Goal: Task Accomplishment & Management: Use online tool/utility

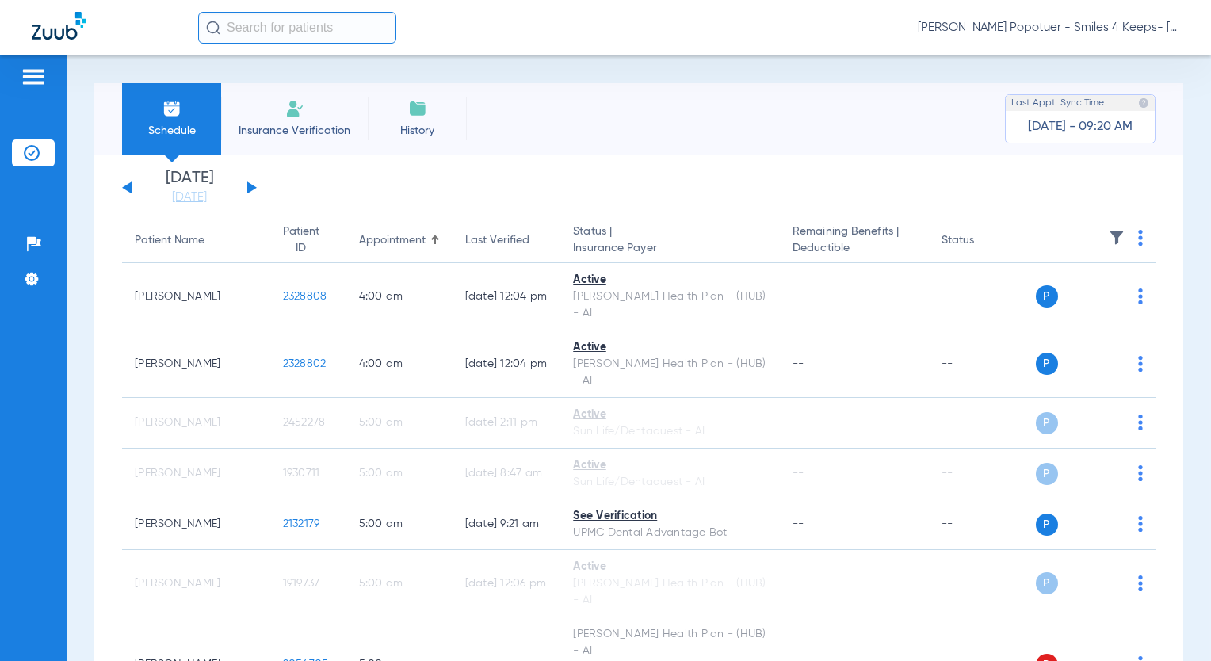
click at [250, 191] on button at bounding box center [252, 187] width 10 height 12
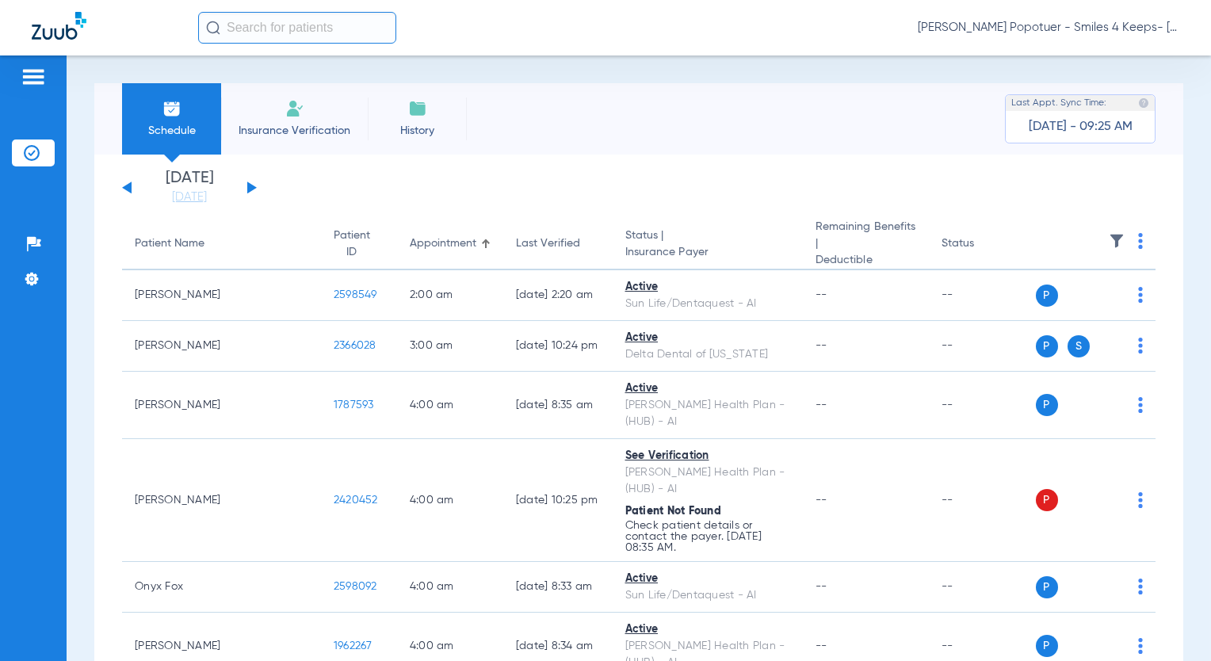
click at [1084, 30] on span "[PERSON_NAME] Popotuer - Smiles 4 Keeps- [GEOGRAPHIC_DATA] | Abra Dental" at bounding box center [1047, 28] width 261 height 16
click at [1102, 59] on span "Account Selection" at bounding box center [1119, 56] width 89 height 11
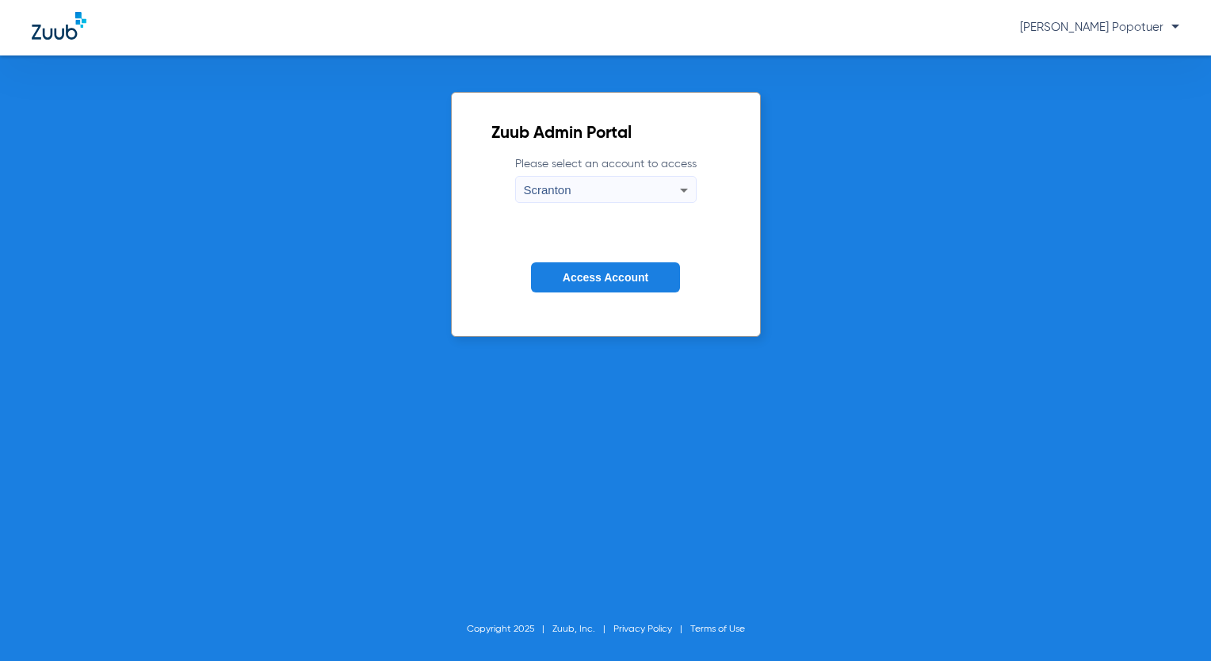
click at [634, 181] on div "Scranton" at bounding box center [602, 190] width 156 height 27
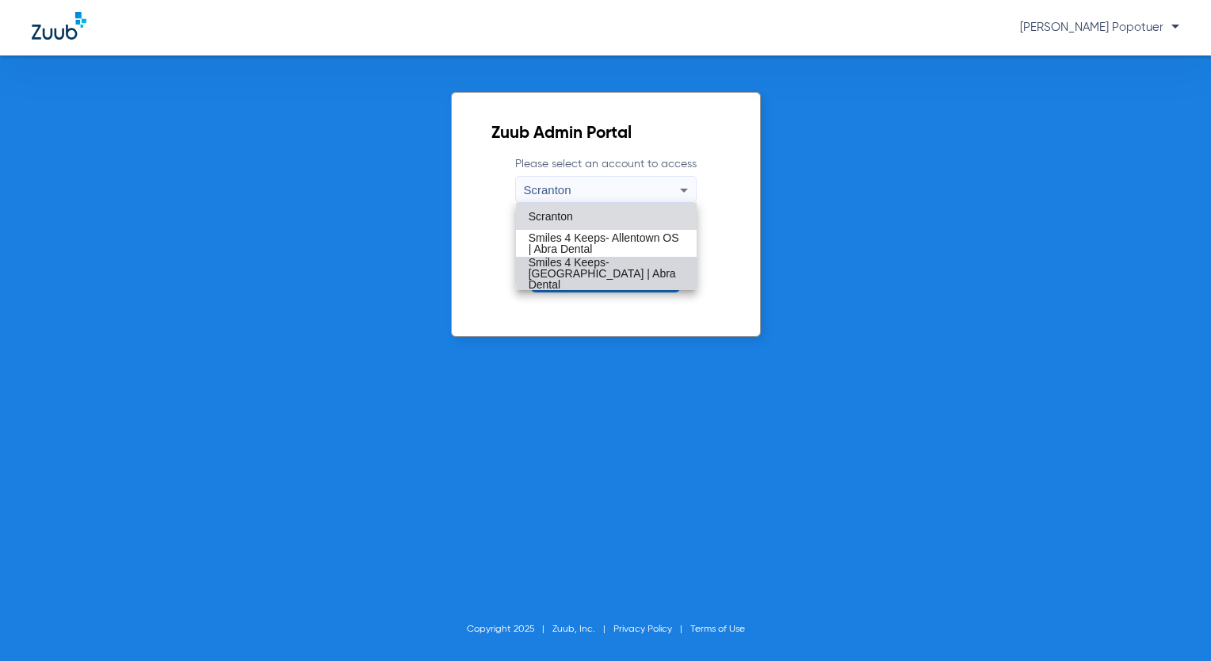
click at [622, 271] on span "Smiles 4 Keeps- [GEOGRAPHIC_DATA] | Abra Dental" at bounding box center [605, 273] width 155 height 33
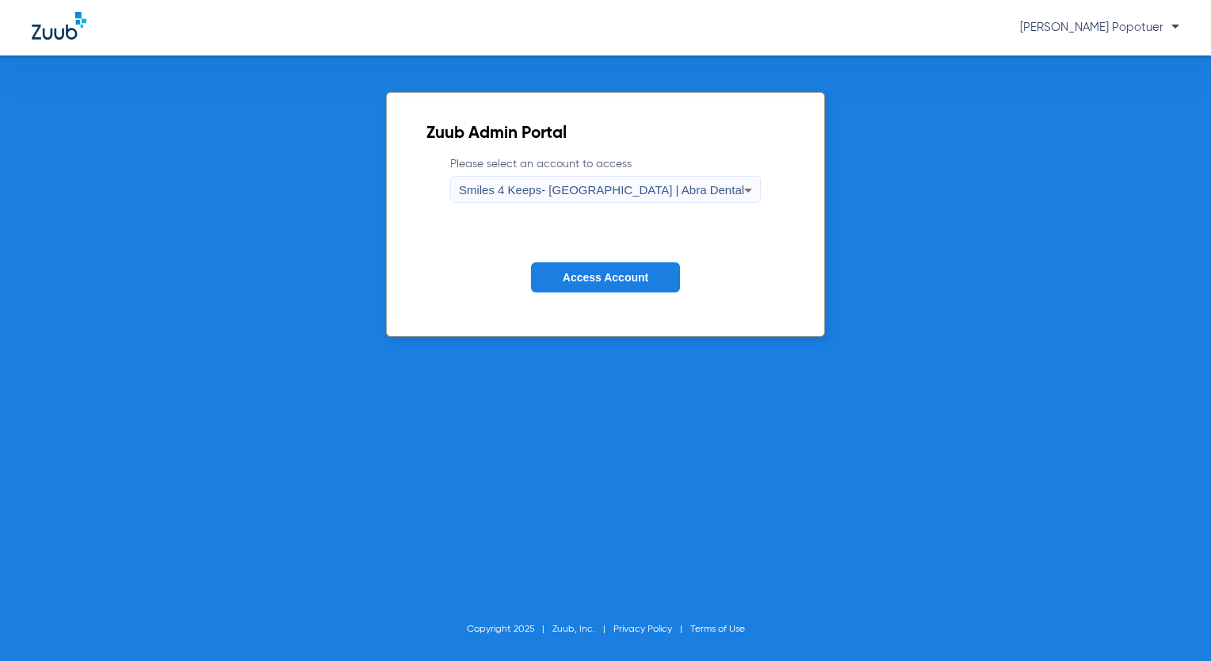
click at [618, 277] on span "Access Account" at bounding box center [605, 277] width 86 height 13
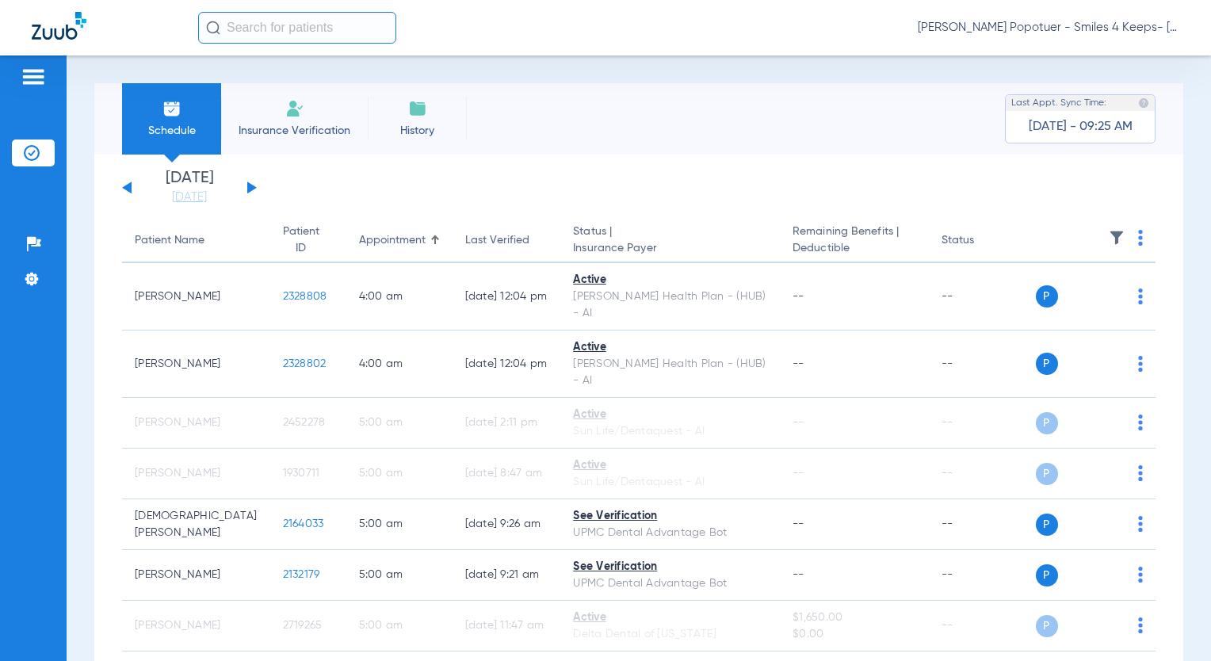
click at [255, 187] on button at bounding box center [252, 187] width 10 height 12
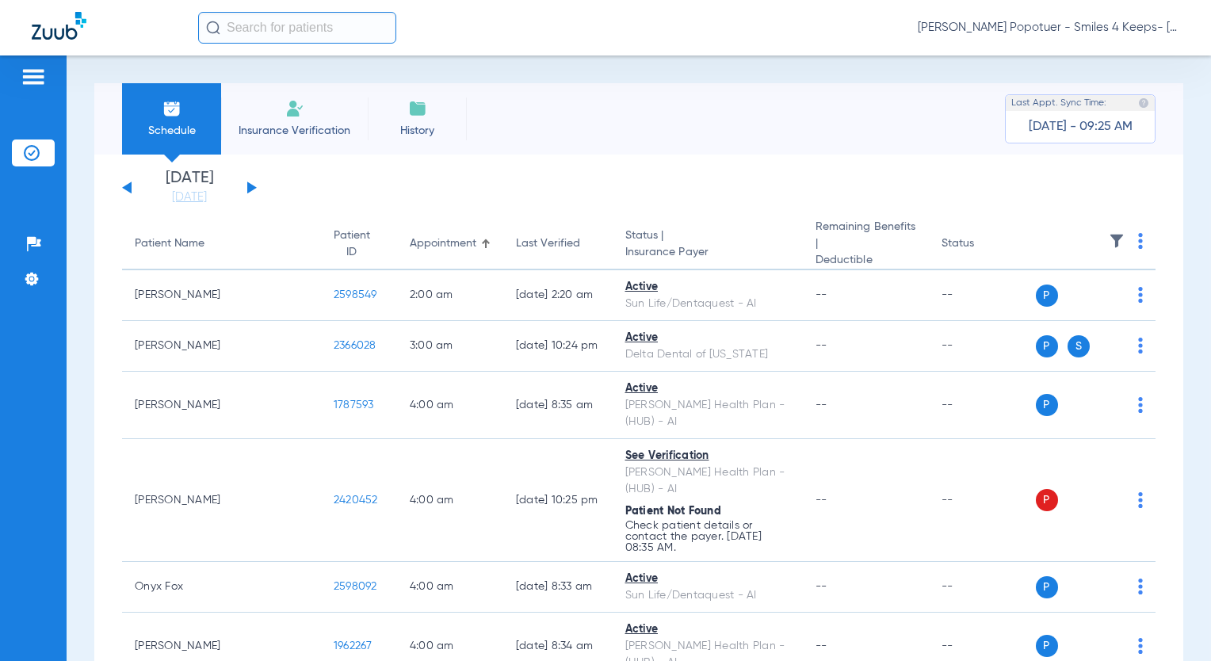
click at [247, 181] on button at bounding box center [252, 187] width 10 height 12
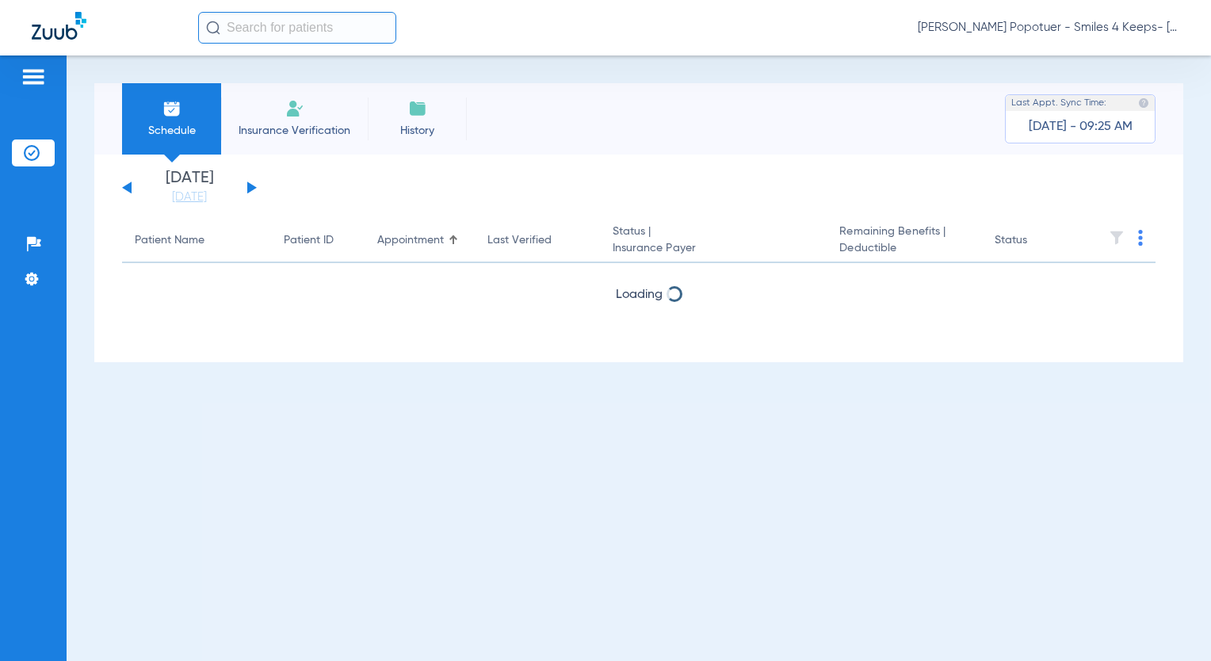
click at [128, 189] on button at bounding box center [127, 187] width 10 height 12
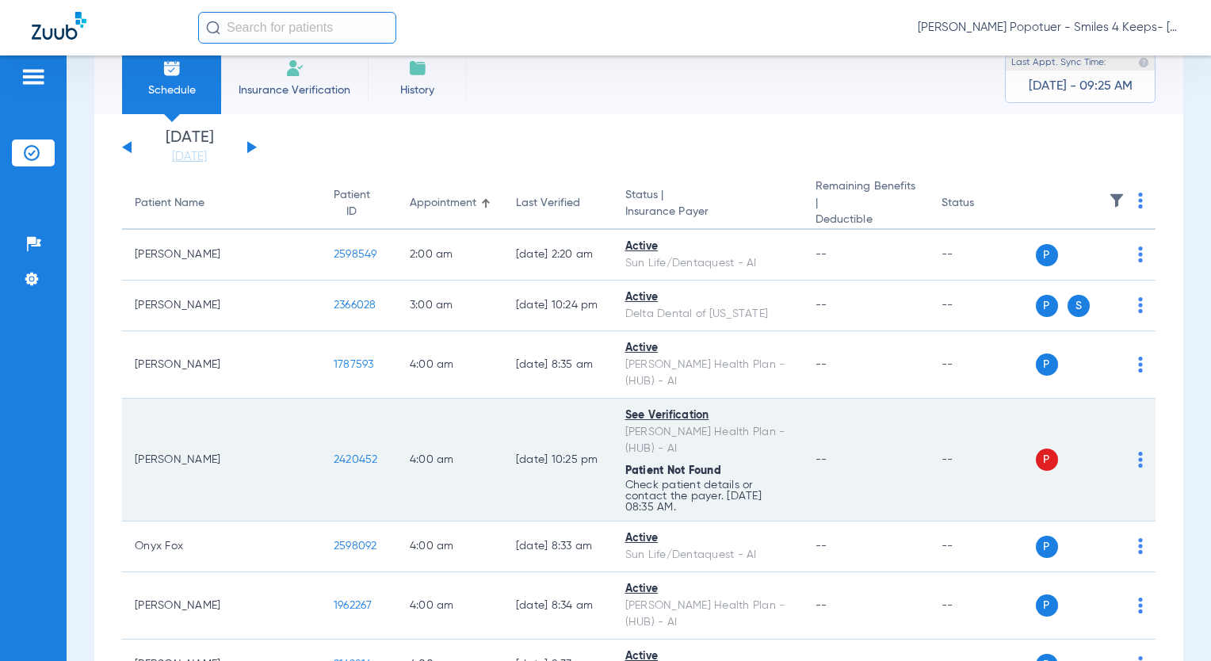
scroll to position [79, 0]
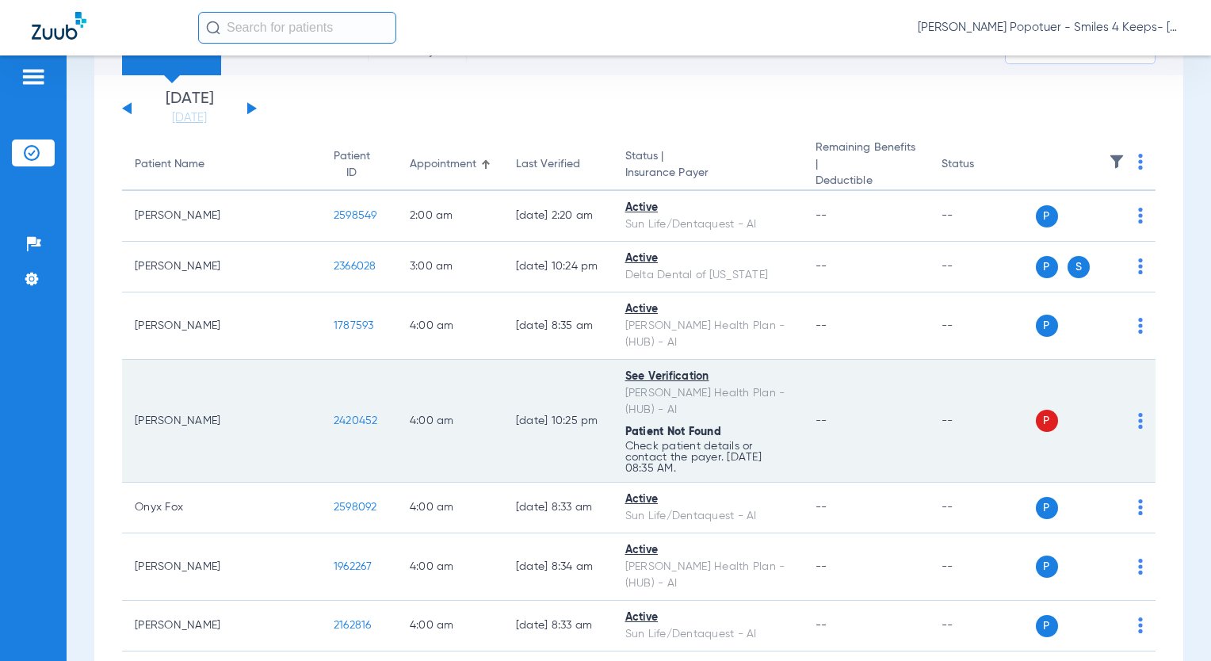
drag, startPoint x: 236, startPoint y: 383, endPoint x: 274, endPoint y: 390, distance: 38.6
click at [321, 391] on td "2420452" at bounding box center [359, 421] width 76 height 123
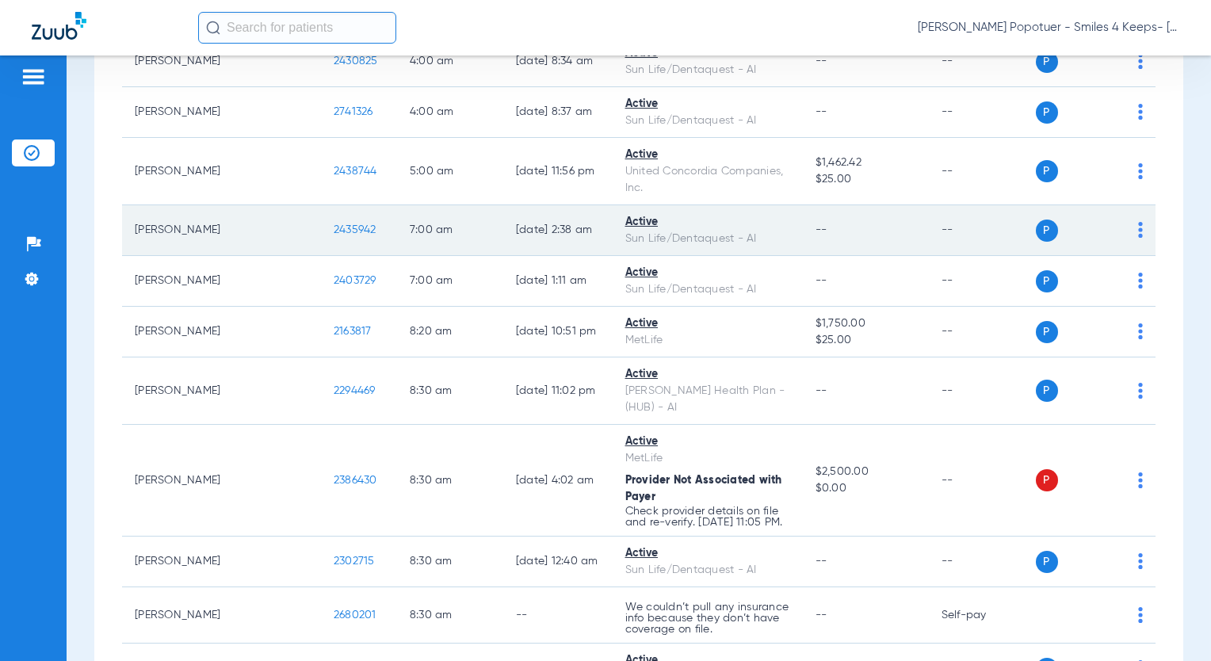
scroll to position [713, 0]
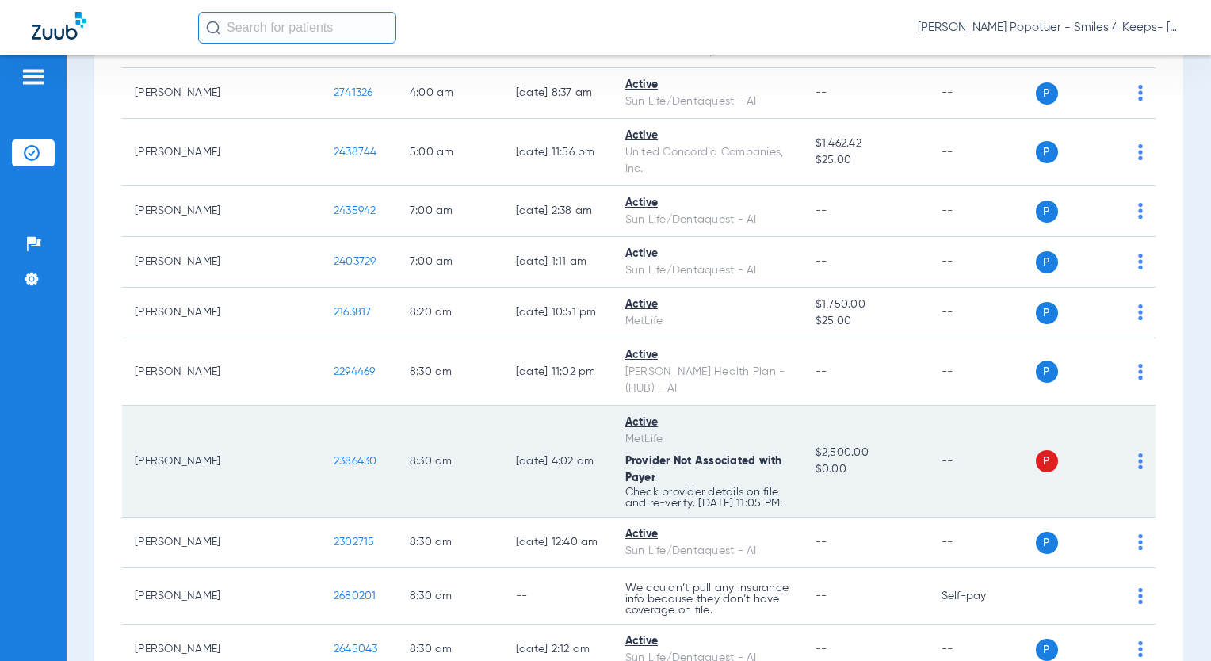
drag, startPoint x: 247, startPoint y: 356, endPoint x: 284, endPoint y: 359, distance: 37.4
click at [321, 406] on td "2386430" at bounding box center [359, 462] width 76 height 112
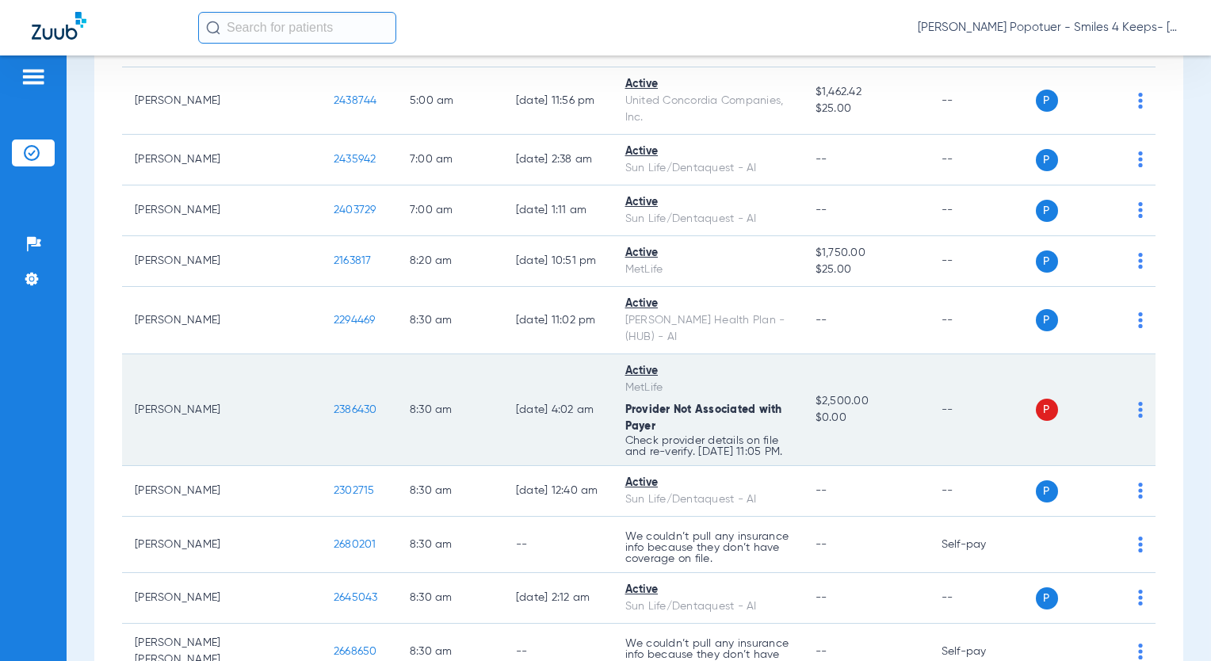
scroll to position [792, 0]
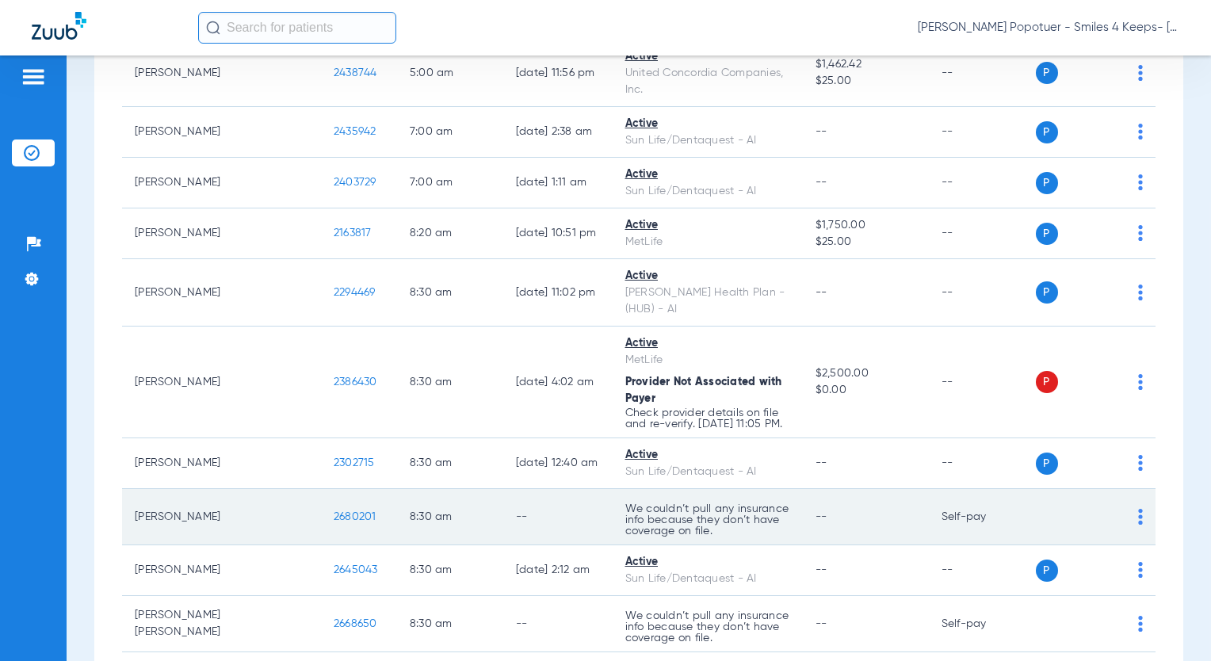
drag, startPoint x: 239, startPoint y: 399, endPoint x: 286, endPoint y: 401, distance: 46.8
click at [321, 489] on td "2680201" at bounding box center [359, 517] width 76 height 56
copy span "2680201"
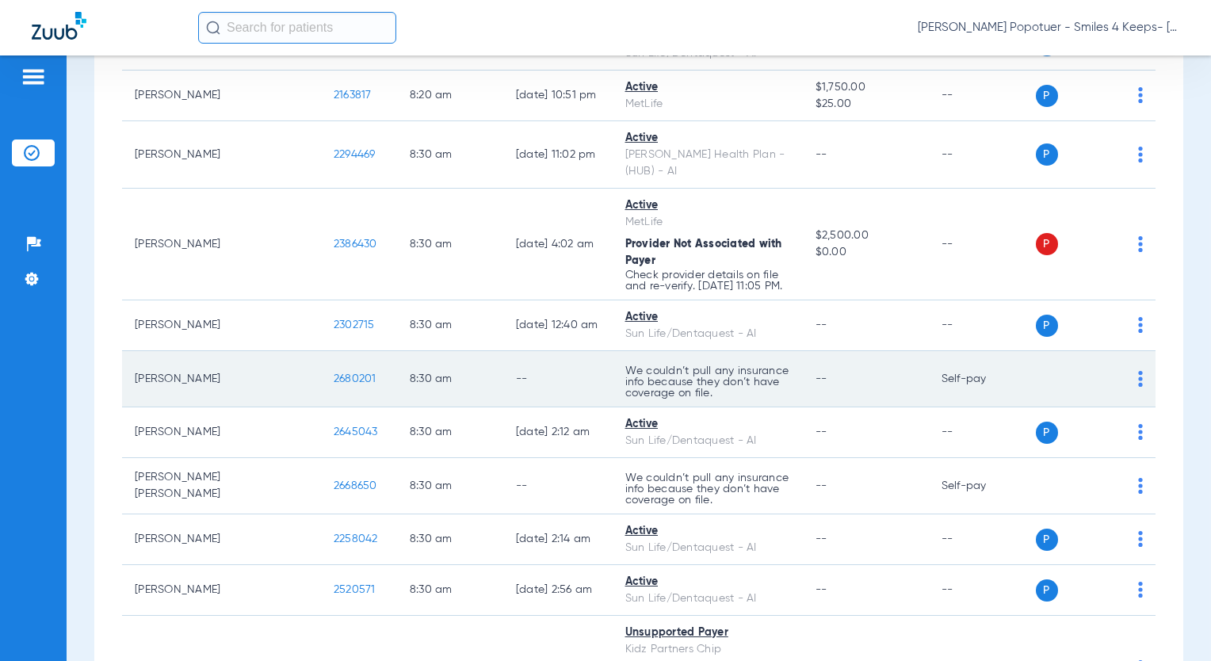
scroll to position [951, 0]
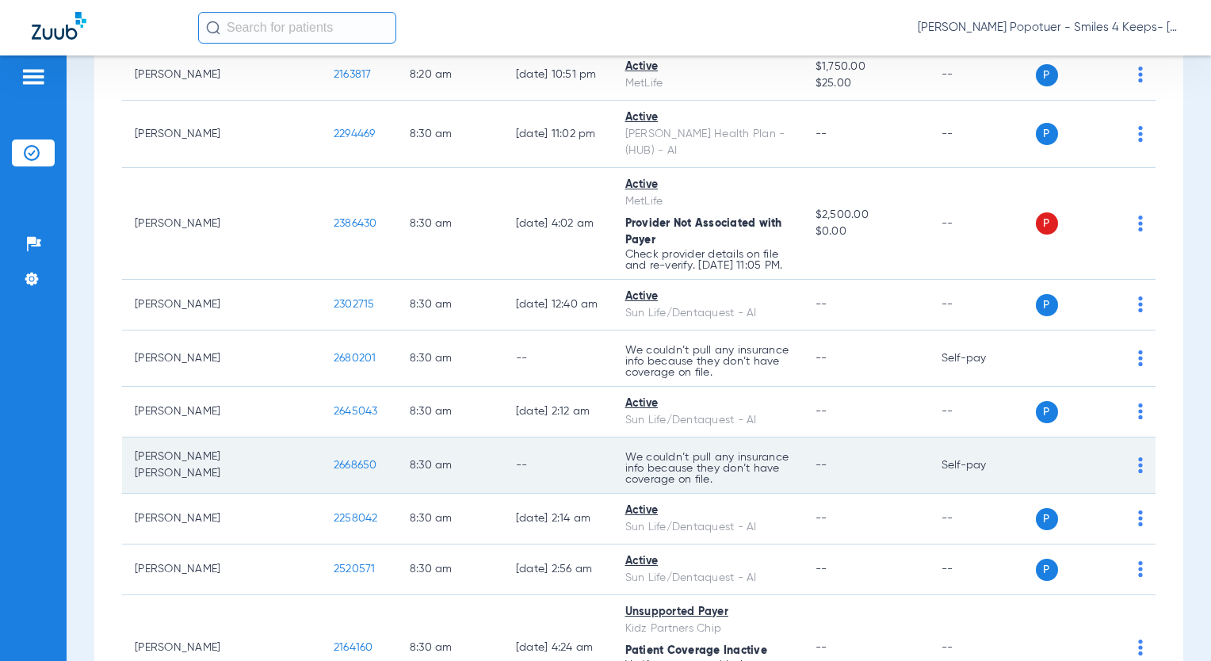
drag, startPoint x: 238, startPoint y: 355, endPoint x: 282, endPoint y: 364, distance: 45.2
click at [321, 437] on td "2668650" at bounding box center [359, 465] width 76 height 56
copy span "2668650"
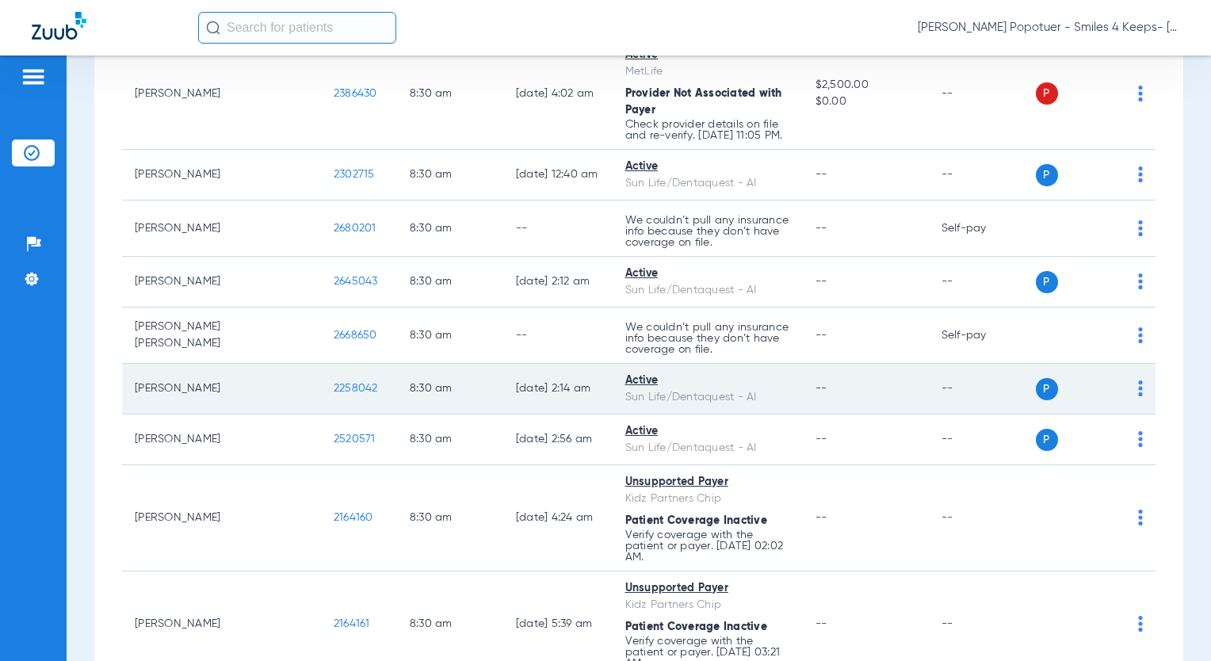
scroll to position [1109, 0]
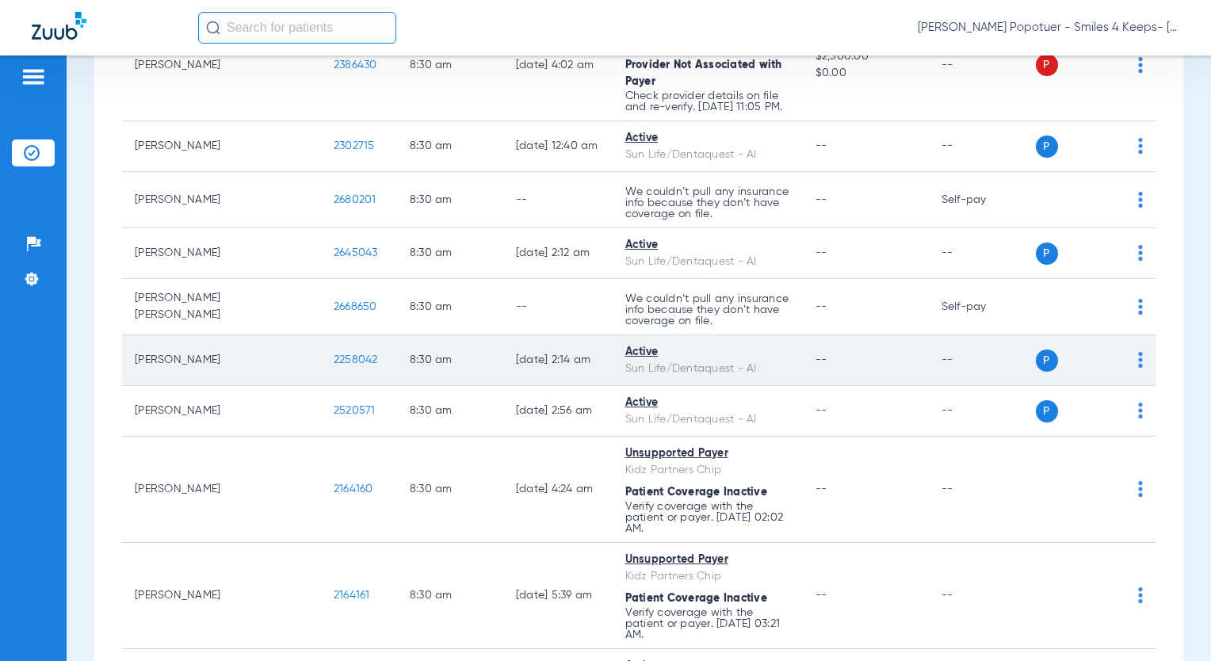
click at [1138, 352] on img at bounding box center [1140, 360] width 5 height 16
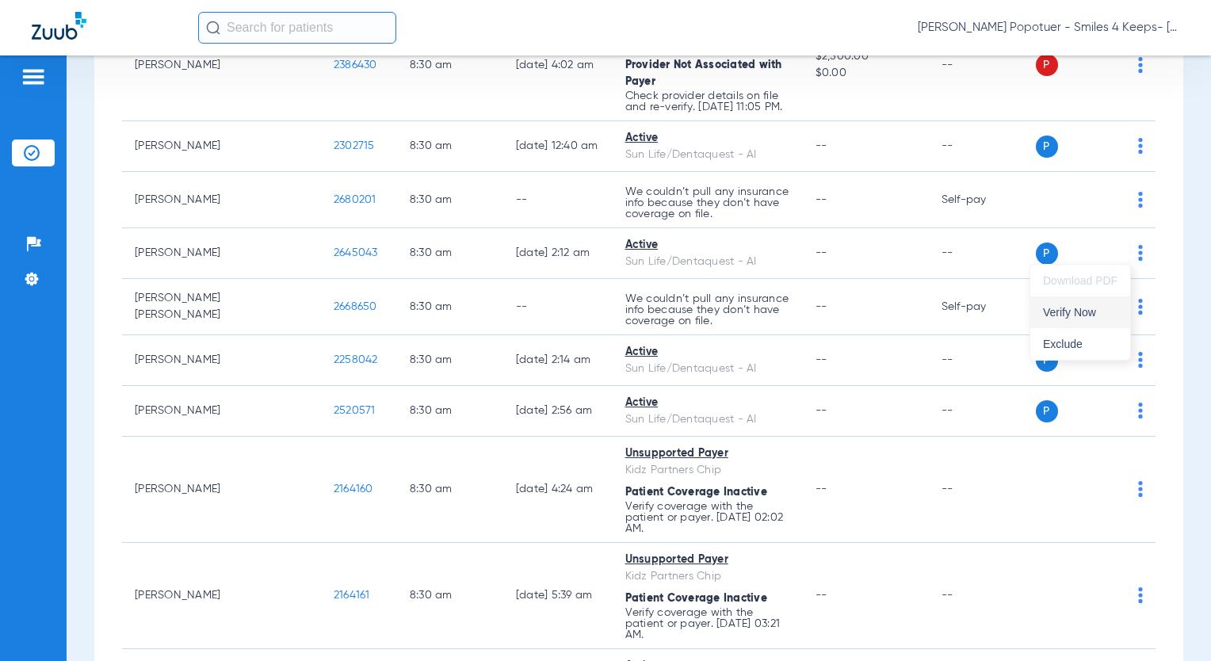
click at [1090, 311] on span "Verify Now" at bounding box center [1080, 312] width 74 height 11
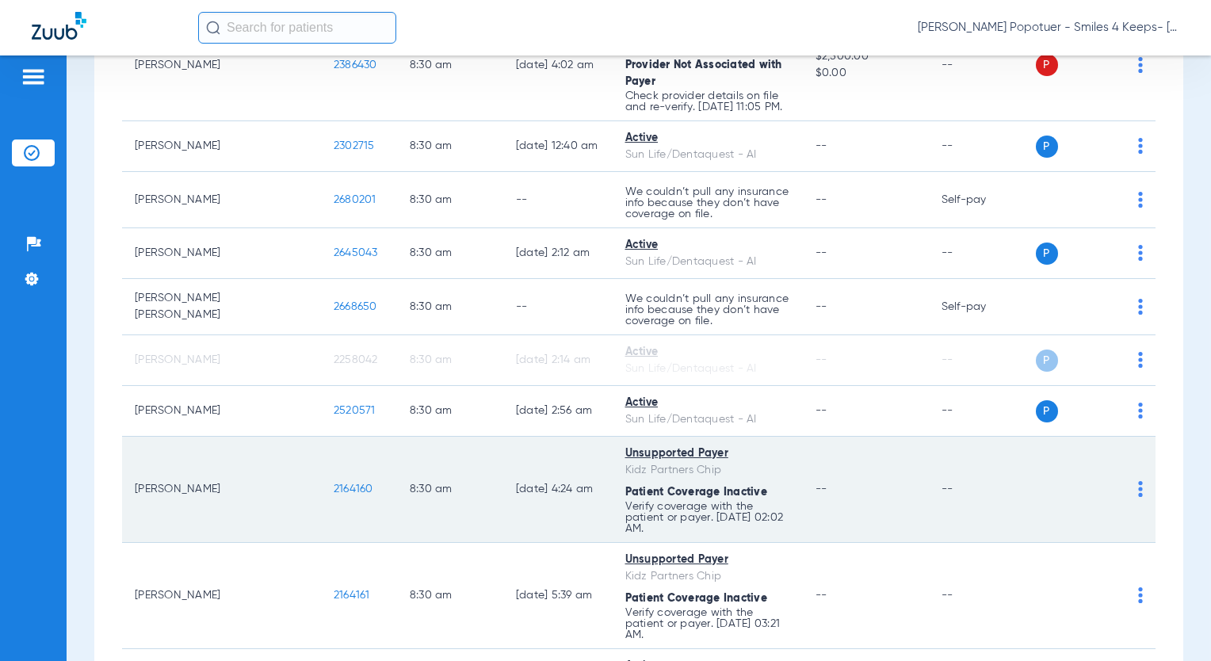
drag, startPoint x: 240, startPoint y: 372, endPoint x: 276, endPoint y: 384, distance: 38.3
click at [321, 437] on td "2164160" at bounding box center [359, 490] width 76 height 106
copy span "2164160"
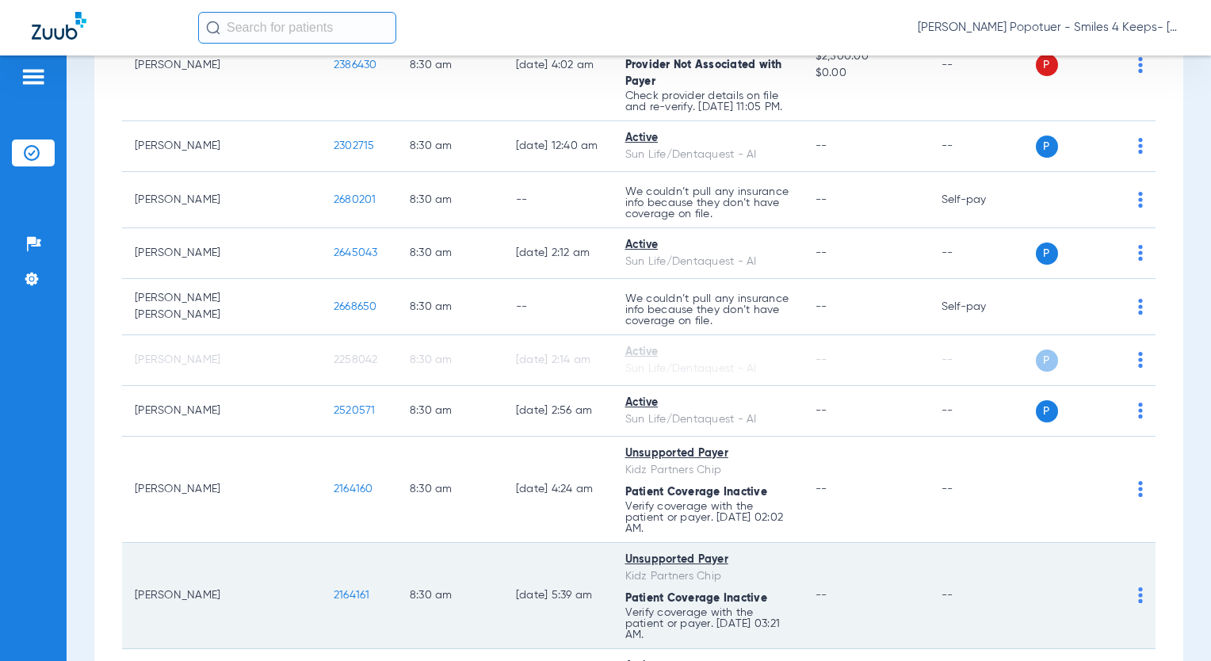
drag, startPoint x: 235, startPoint y: 467, endPoint x: 303, endPoint y: 467, distance: 68.1
click at [303, 543] on tr "[PERSON_NAME] 2164161 8:30 AM [DATE] 5:39 AM Unsupported Payer Kidz Partners Ch…" at bounding box center [638, 596] width 1033 height 106
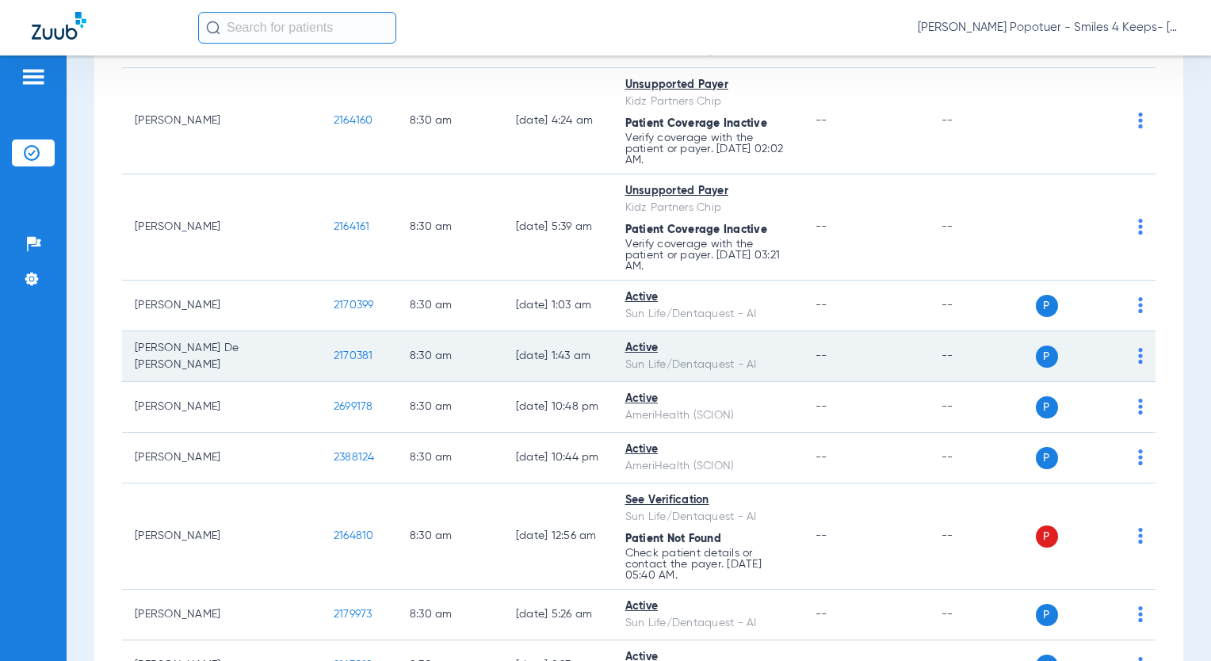
scroll to position [1505, 0]
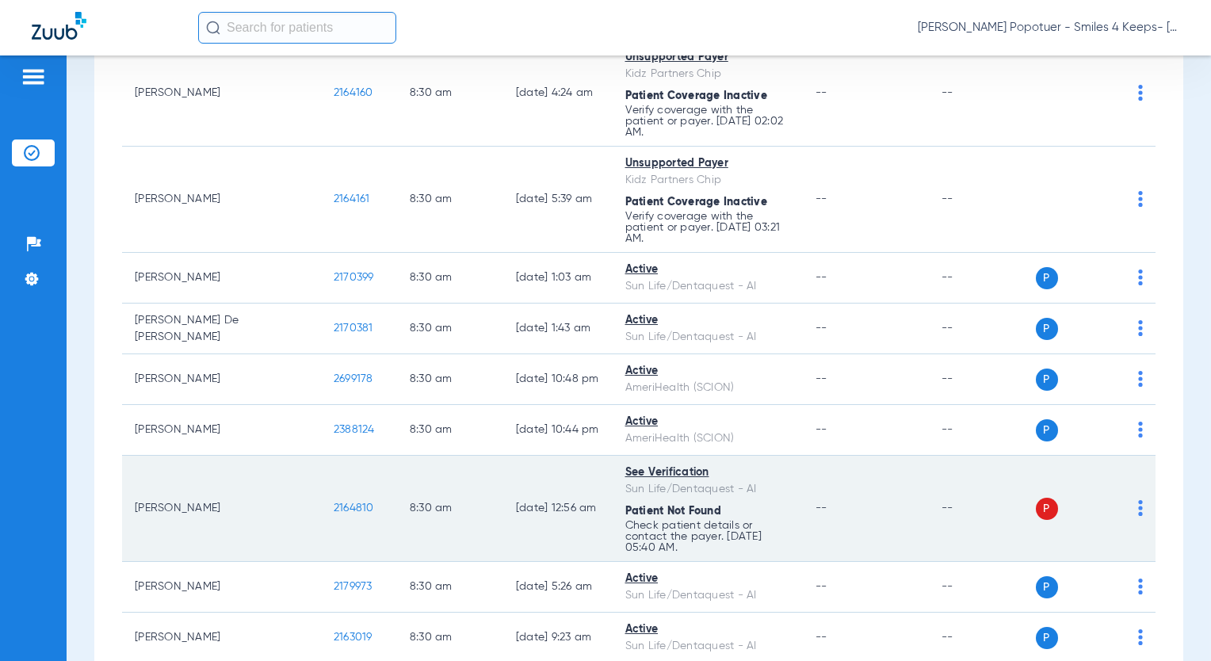
drag, startPoint x: 238, startPoint y: 368, endPoint x: 279, endPoint y: 376, distance: 41.8
click at [321, 456] on td "2164810" at bounding box center [359, 509] width 76 height 106
drag, startPoint x: 280, startPoint y: 376, endPoint x: 266, endPoint y: 369, distance: 14.9
copy span "2164810"
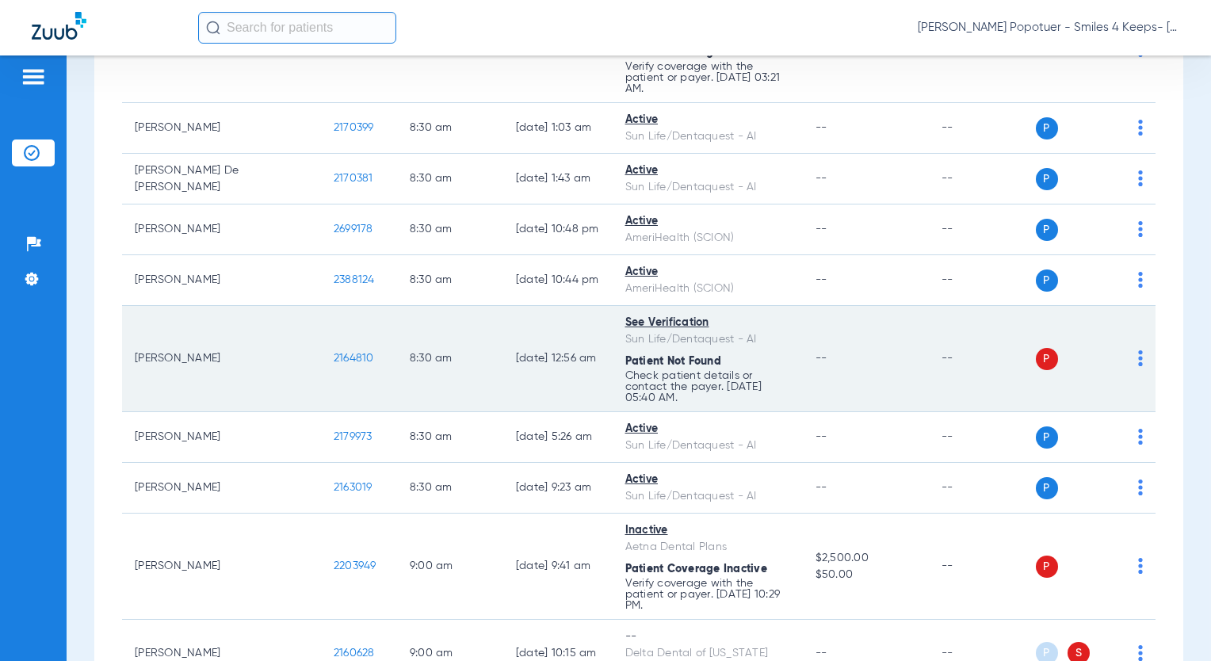
scroll to position [1664, 0]
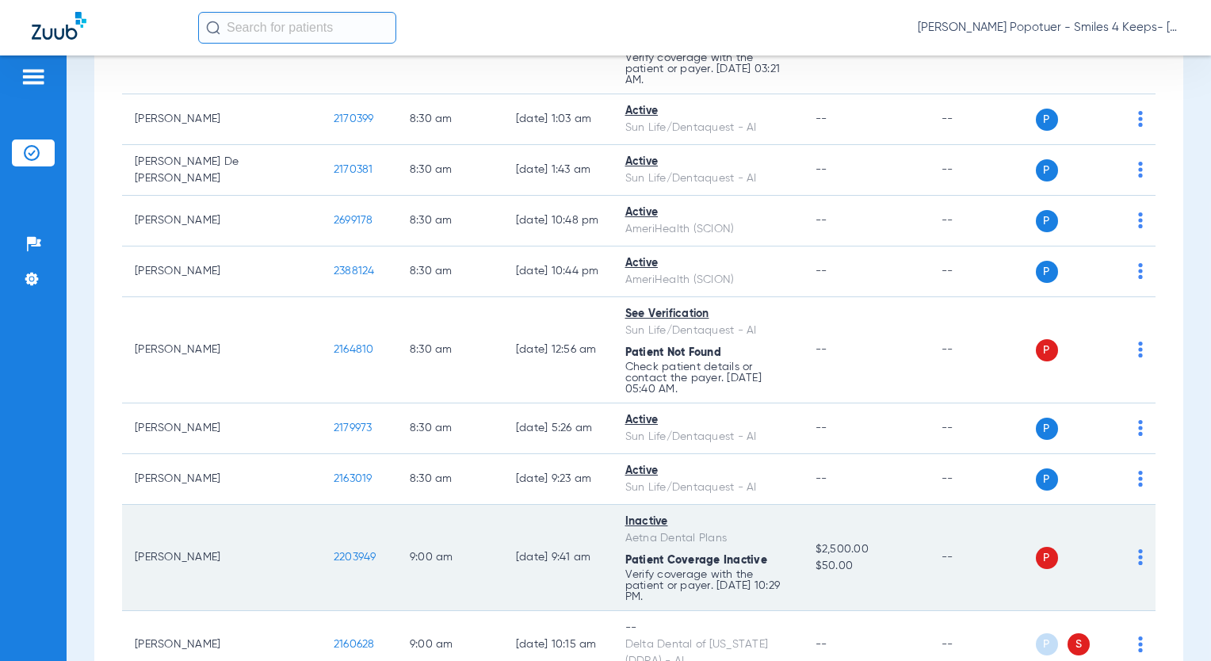
drag, startPoint x: 235, startPoint y: 409, endPoint x: 296, endPoint y: 418, distance: 62.4
click at [321, 505] on td "2203949" at bounding box center [359, 558] width 76 height 106
drag, startPoint x: 273, startPoint y: 415, endPoint x: 265, endPoint y: 407, distance: 10.7
copy span "2203949"
click at [334, 551] on span "2203949" at bounding box center [355, 556] width 43 height 11
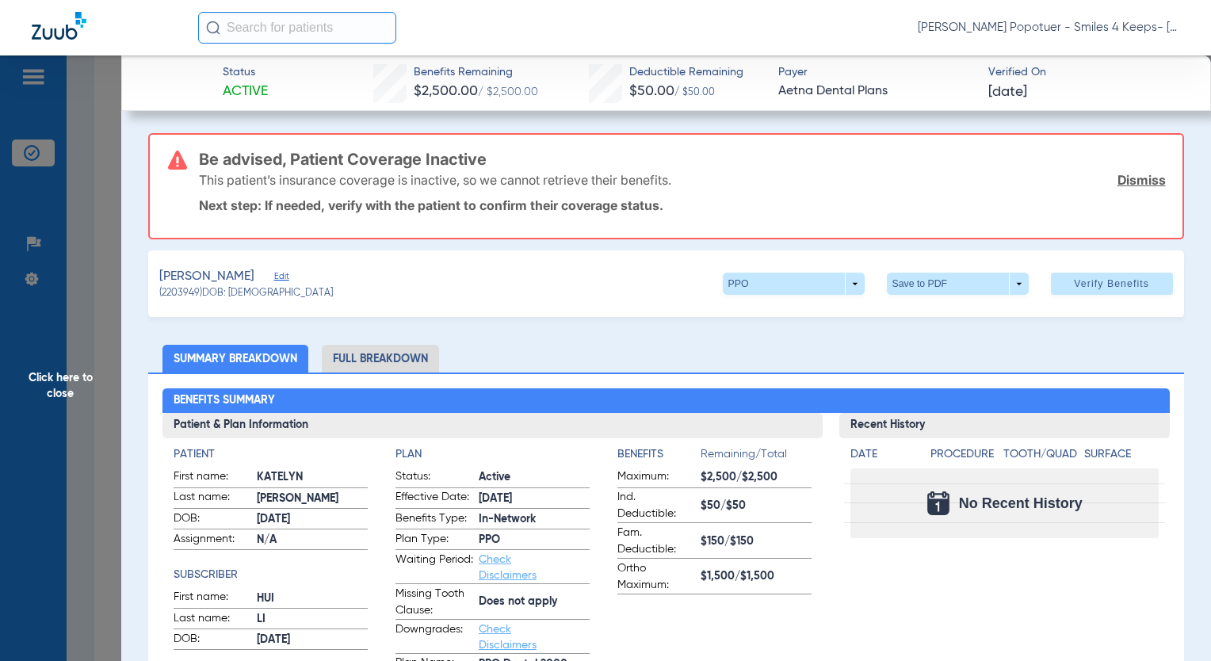
click at [1128, 180] on link "Dismiss" at bounding box center [1141, 180] width 48 height 16
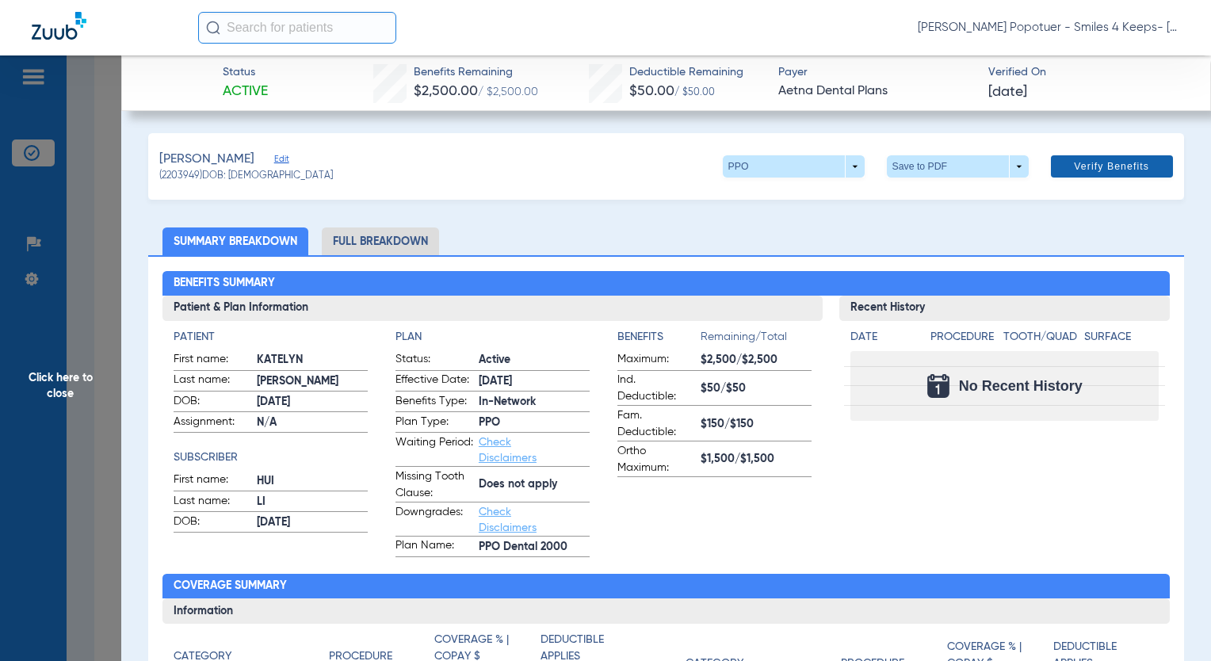
click at [1112, 166] on span "Verify Benefits" at bounding box center [1110, 166] width 75 height 13
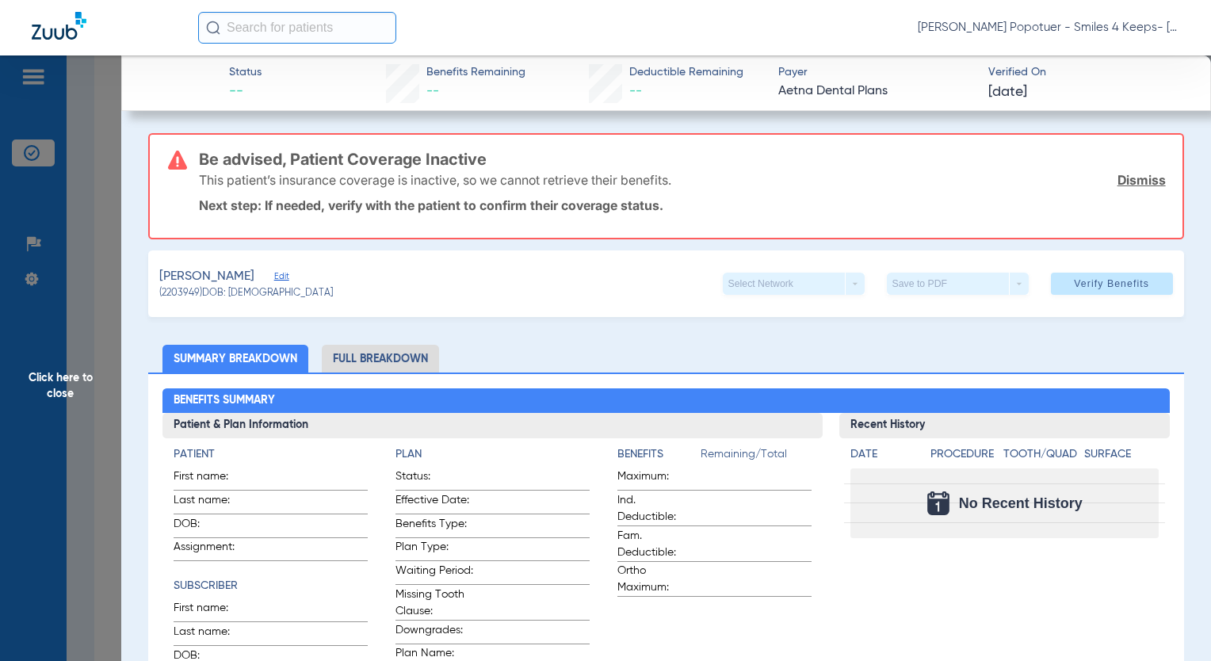
click at [66, 395] on span "Click here to close" at bounding box center [60, 385] width 121 height 661
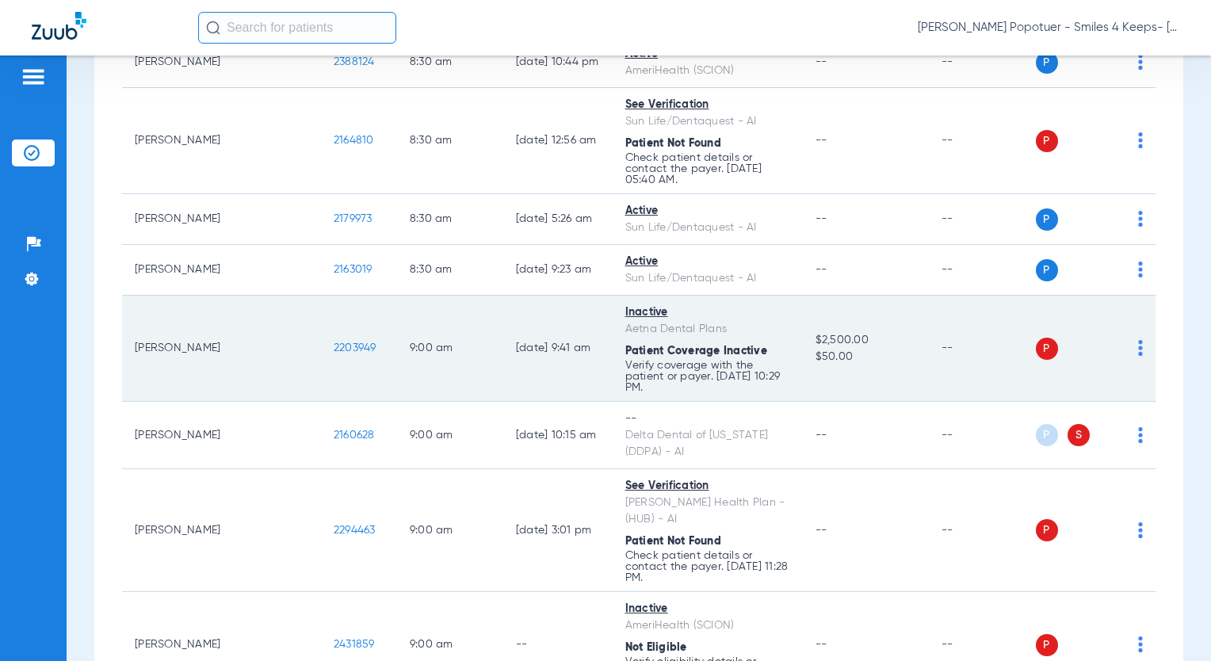
scroll to position [1901, 0]
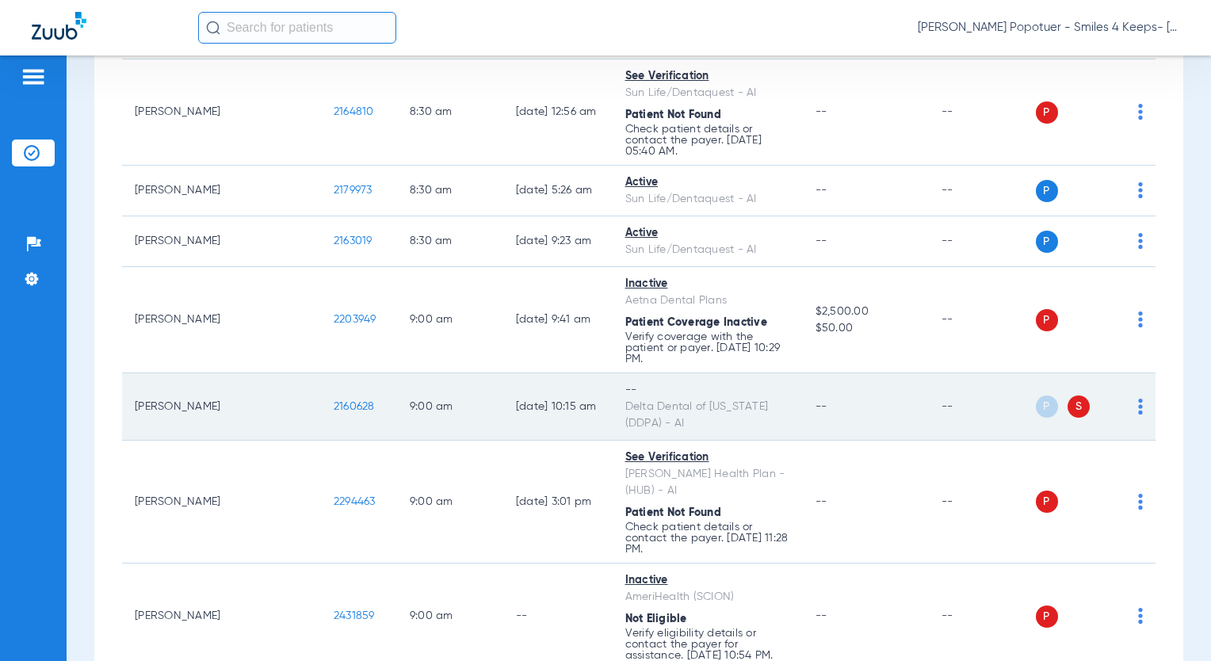
drag, startPoint x: 240, startPoint y: 242, endPoint x: 282, endPoint y: 245, distance: 42.1
click at [321, 373] on td "2160628" at bounding box center [359, 406] width 76 height 67
copy span "2160628"
click at [1138, 398] on img at bounding box center [1140, 406] width 5 height 16
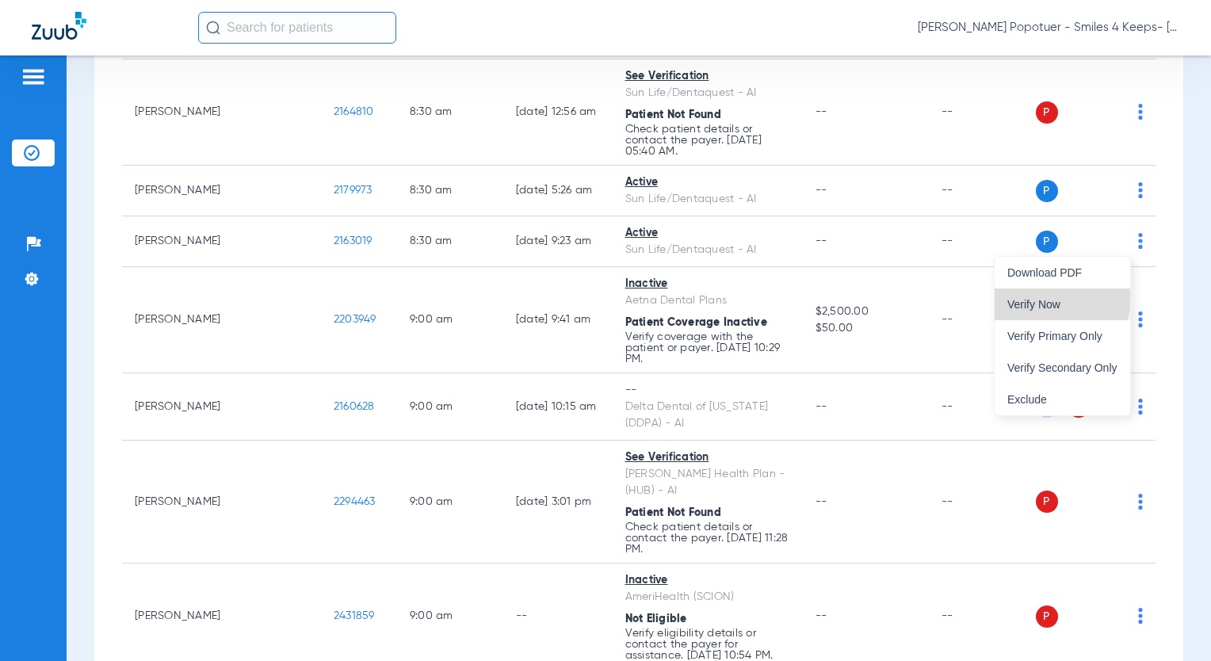
click at [1051, 299] on span "Verify Now" at bounding box center [1062, 304] width 110 height 11
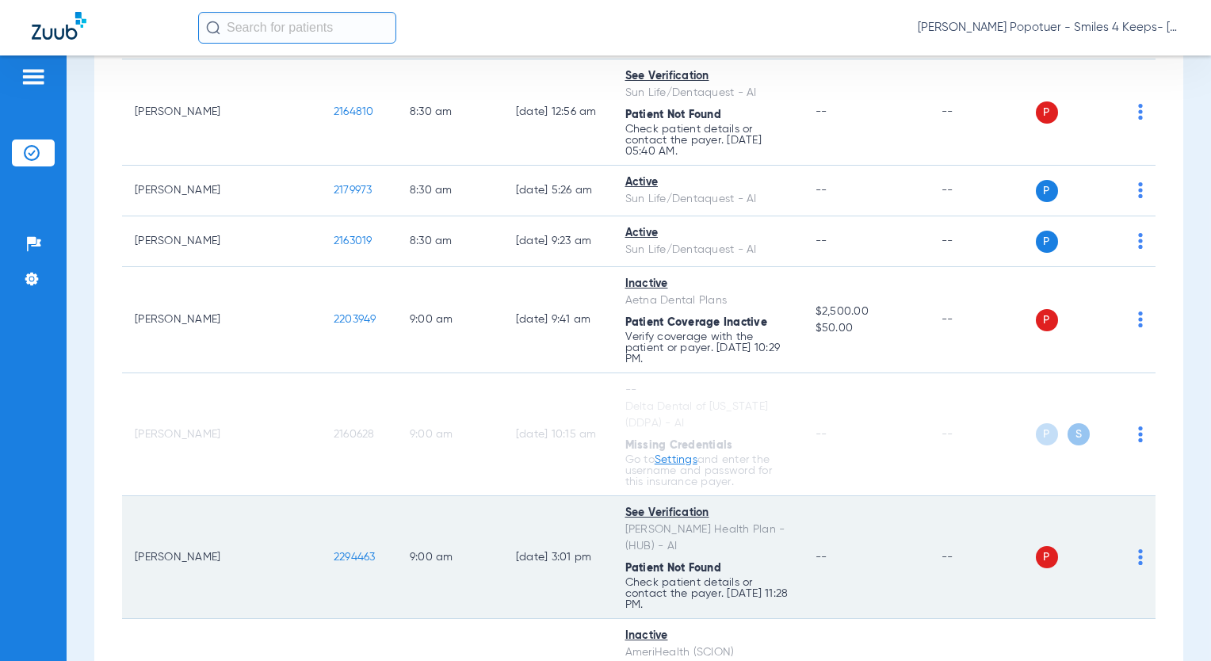
click at [321, 496] on td "2294463" at bounding box center [359, 557] width 76 height 123
copy span "2294463"
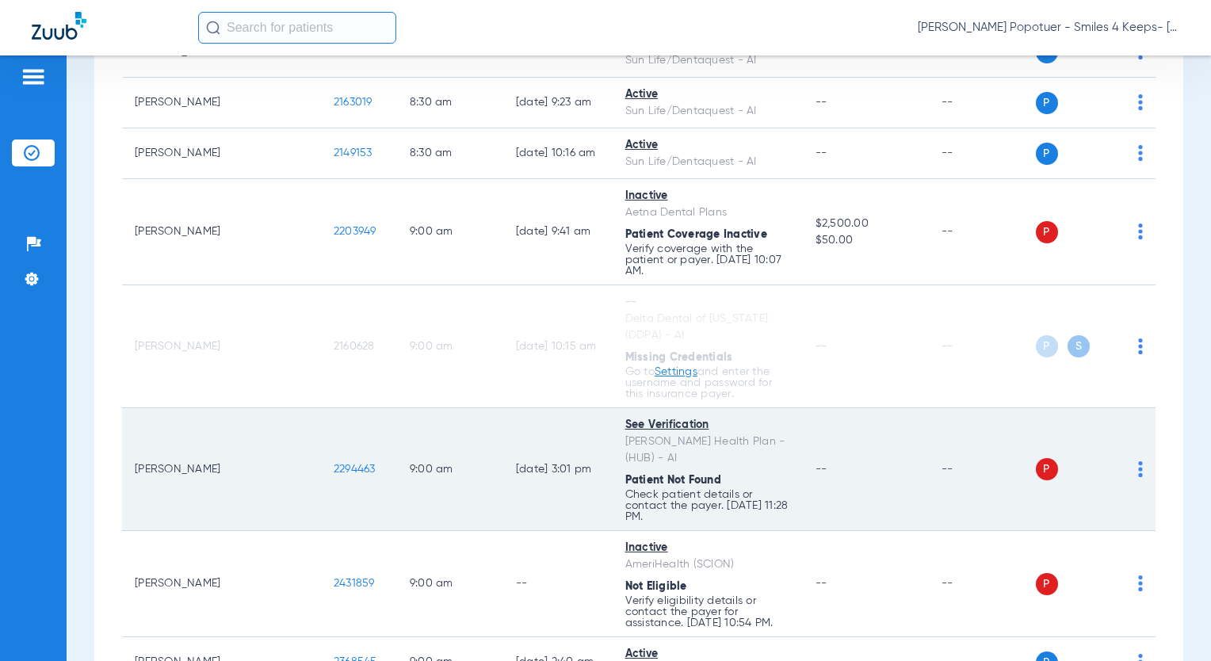
scroll to position [2060, 0]
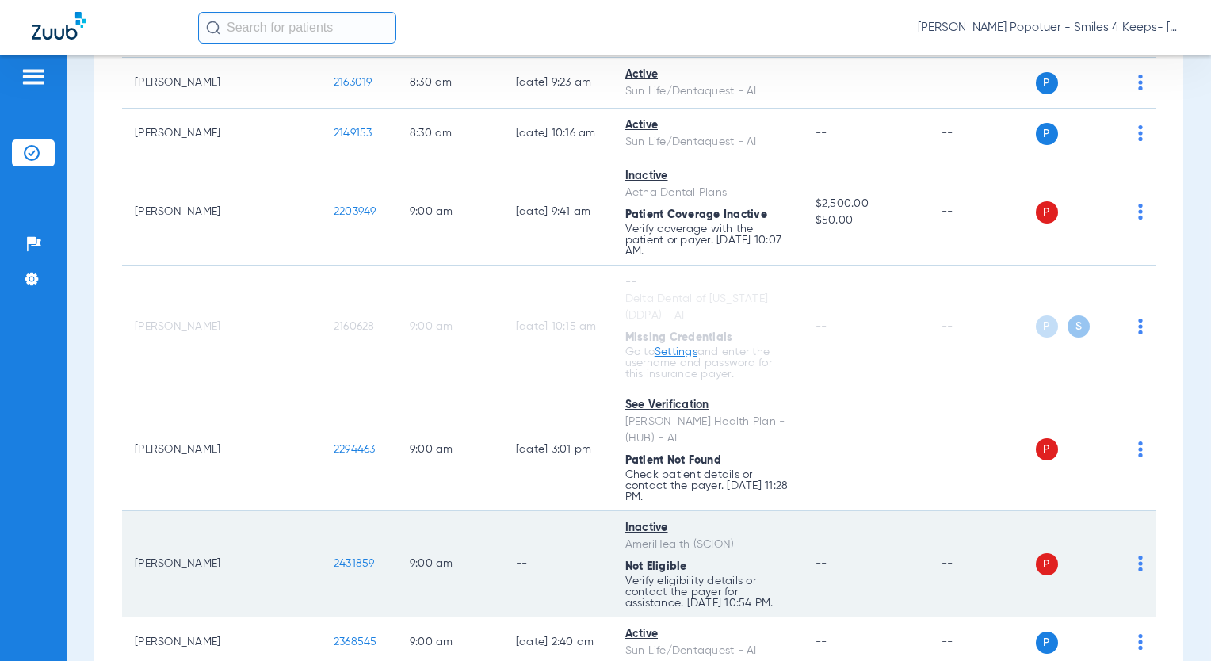
drag, startPoint x: 238, startPoint y: 362, endPoint x: 288, endPoint y: 372, distance: 50.8
click at [321, 511] on td "2431859" at bounding box center [359, 564] width 76 height 106
copy span "2431859"
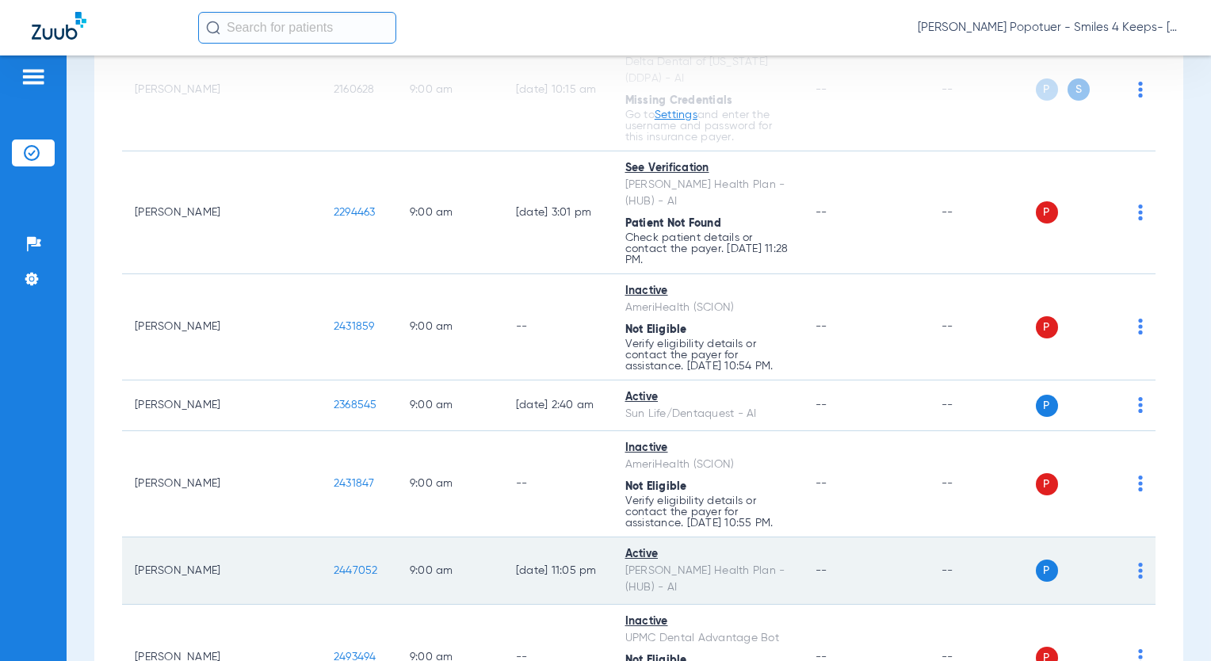
scroll to position [2297, 0]
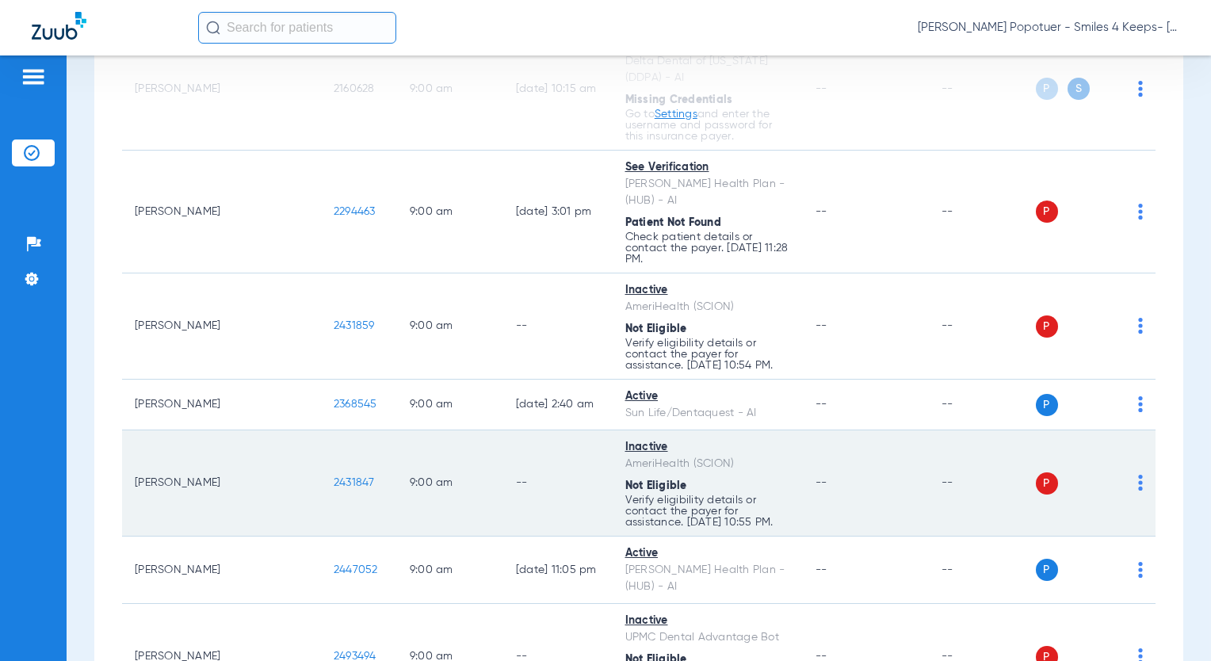
drag, startPoint x: 239, startPoint y: 280, endPoint x: 285, endPoint y: 290, distance: 47.1
click at [321, 430] on td "2431847" at bounding box center [359, 483] width 76 height 106
copy span "2431847"
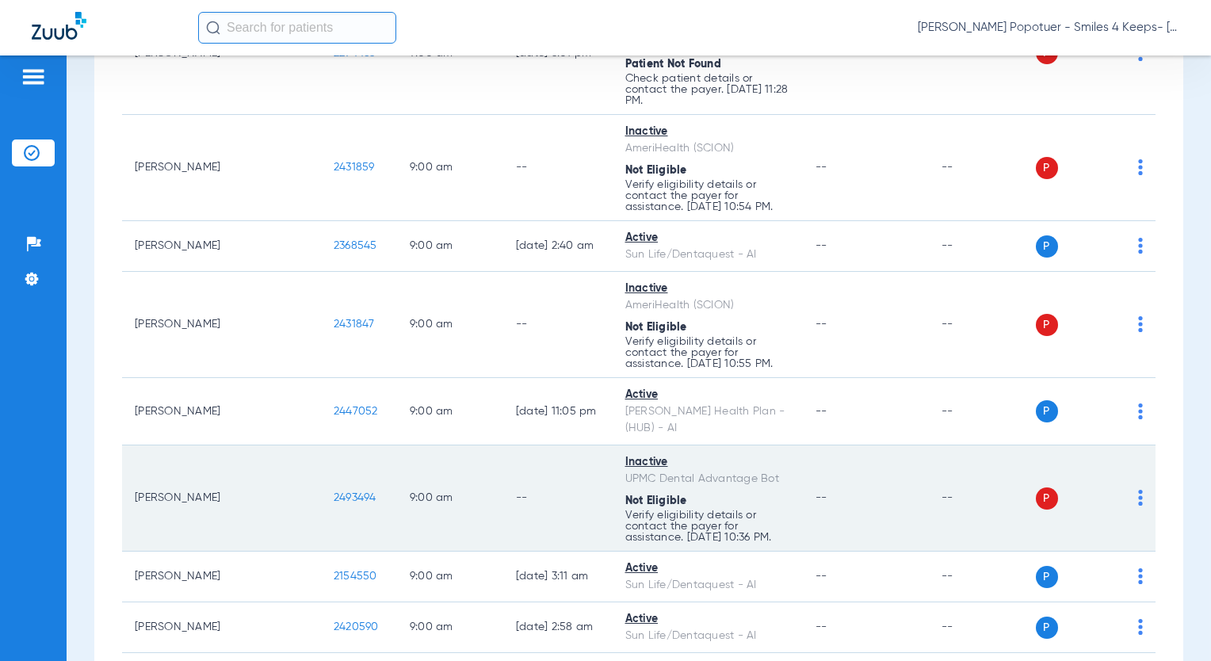
scroll to position [2535, 0]
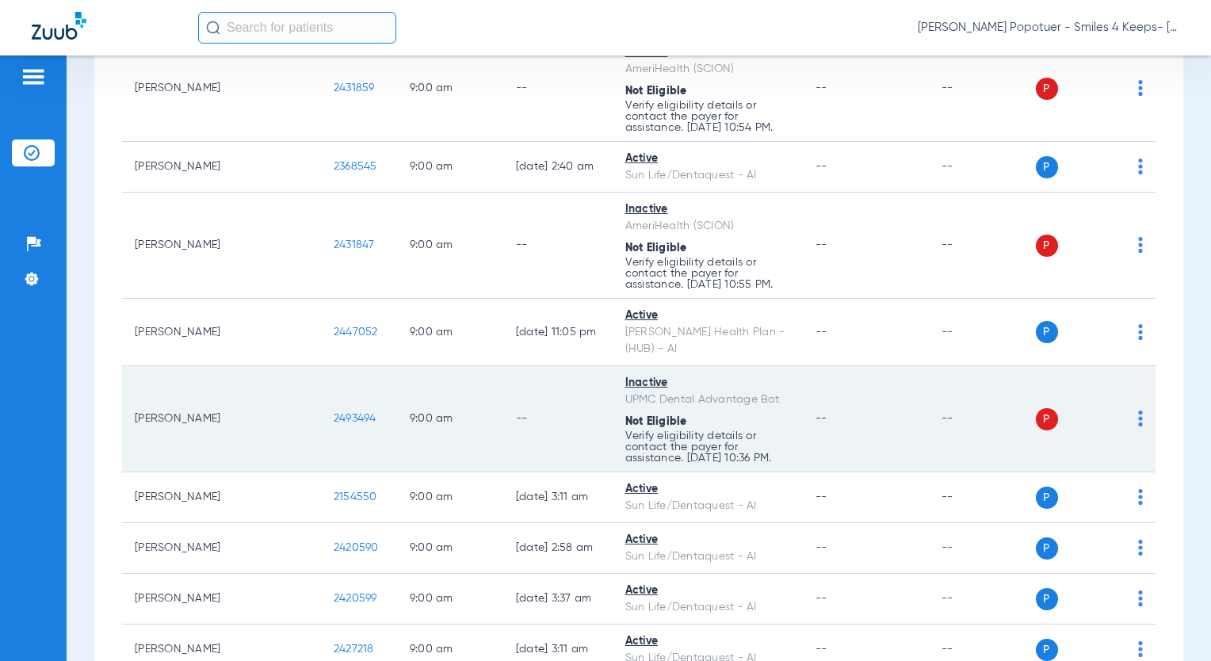
drag, startPoint x: 254, startPoint y: 203, endPoint x: 292, endPoint y: 210, distance: 38.7
click at [321, 366] on td "2493494" at bounding box center [359, 419] width 76 height 106
drag, startPoint x: 238, startPoint y: 210, endPoint x: 296, endPoint y: 214, distance: 58.0
click at [321, 366] on td "2493494" at bounding box center [359, 419] width 76 height 106
drag, startPoint x: 277, startPoint y: 212, endPoint x: 270, endPoint y: 199, distance: 14.5
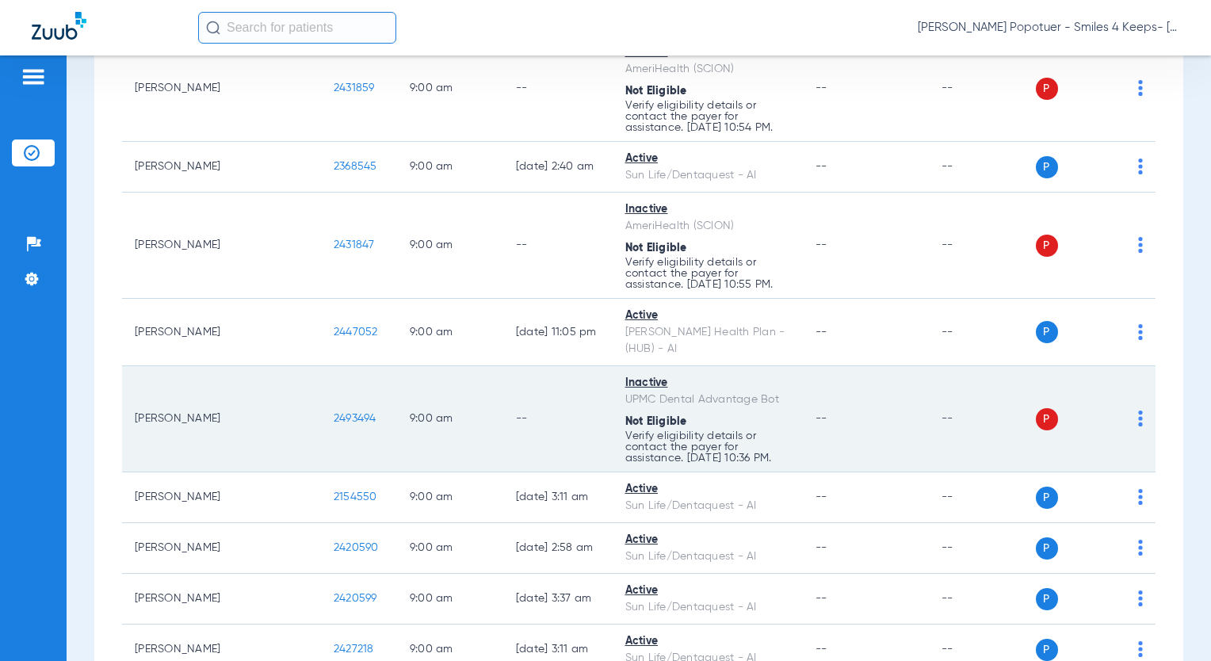
copy span "2493494"
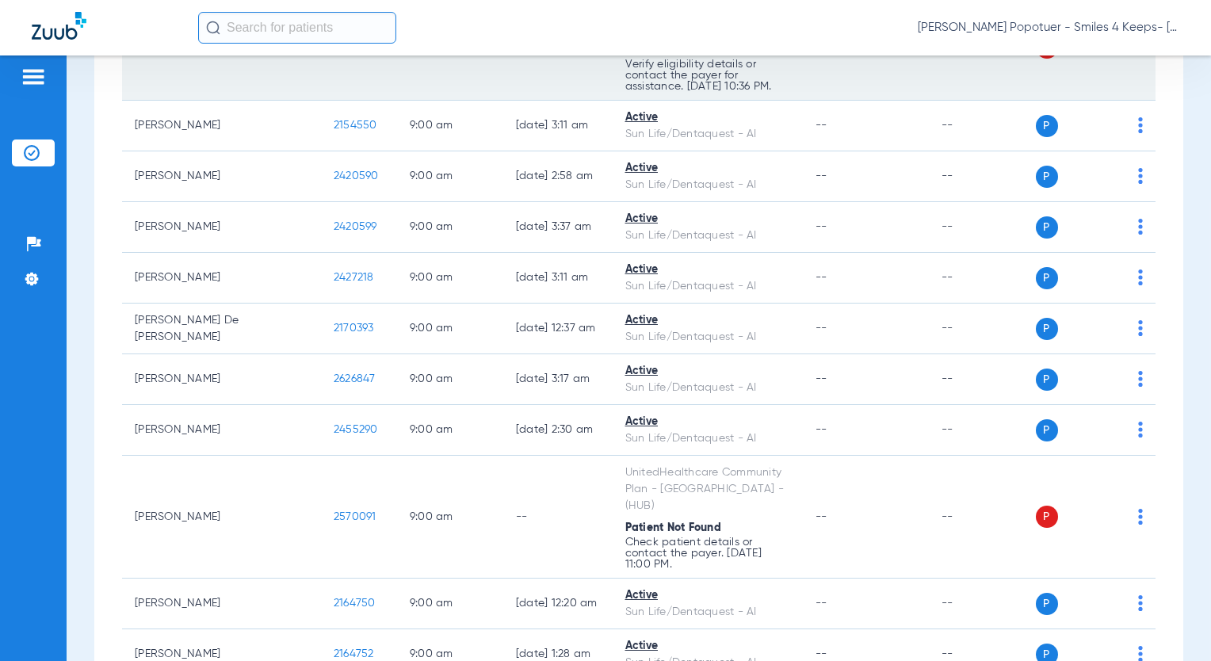
scroll to position [2931, 0]
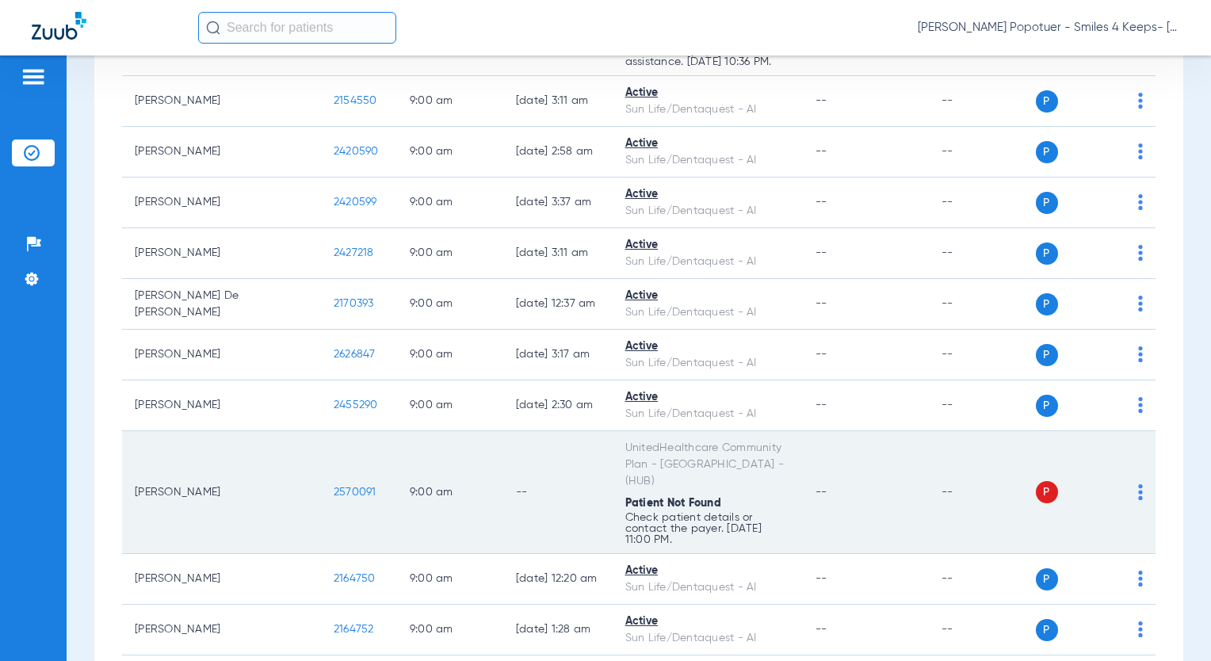
drag, startPoint x: 236, startPoint y: 259, endPoint x: 288, endPoint y: 260, distance: 52.3
click at [321, 431] on td "2570091" at bounding box center [359, 492] width 76 height 123
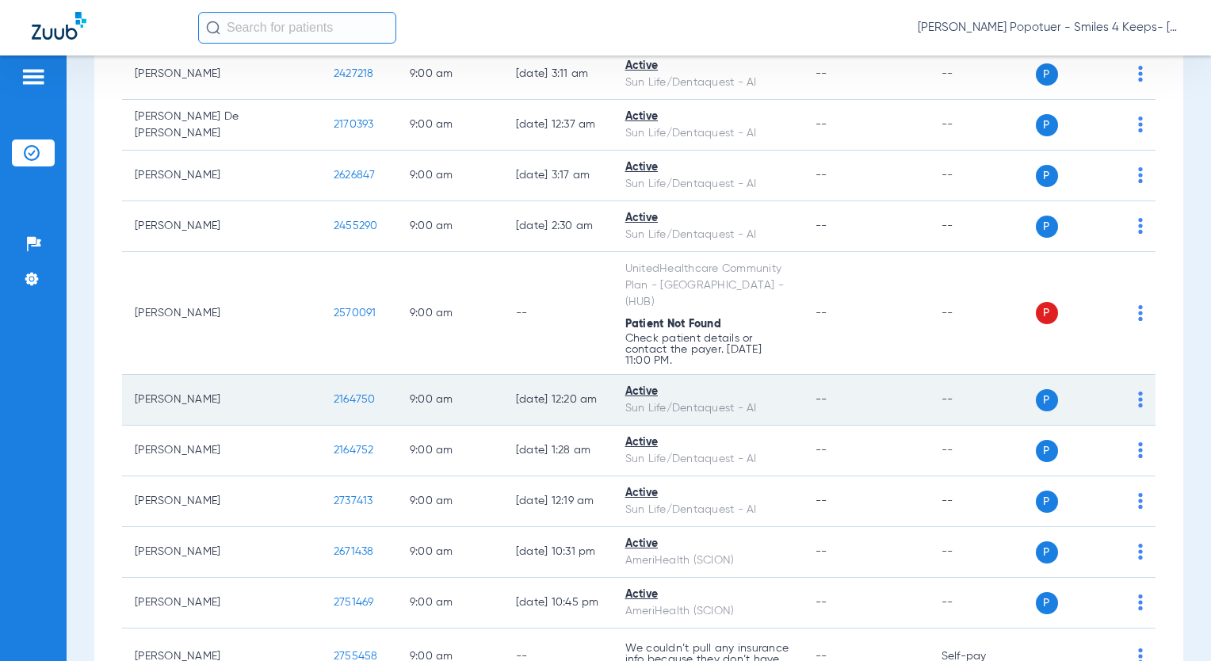
scroll to position [3169, 0]
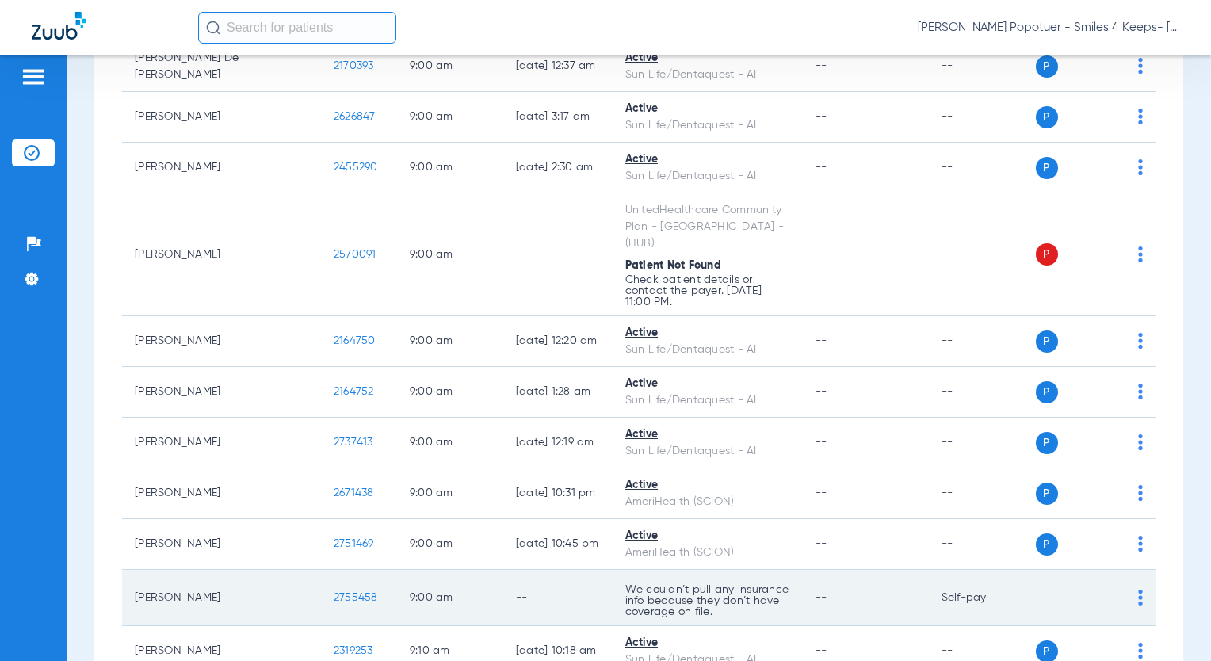
click at [321, 570] on td "2755458" at bounding box center [359, 598] width 76 height 56
drag, startPoint x: 283, startPoint y: 361, endPoint x: 273, endPoint y: 353, distance: 12.4
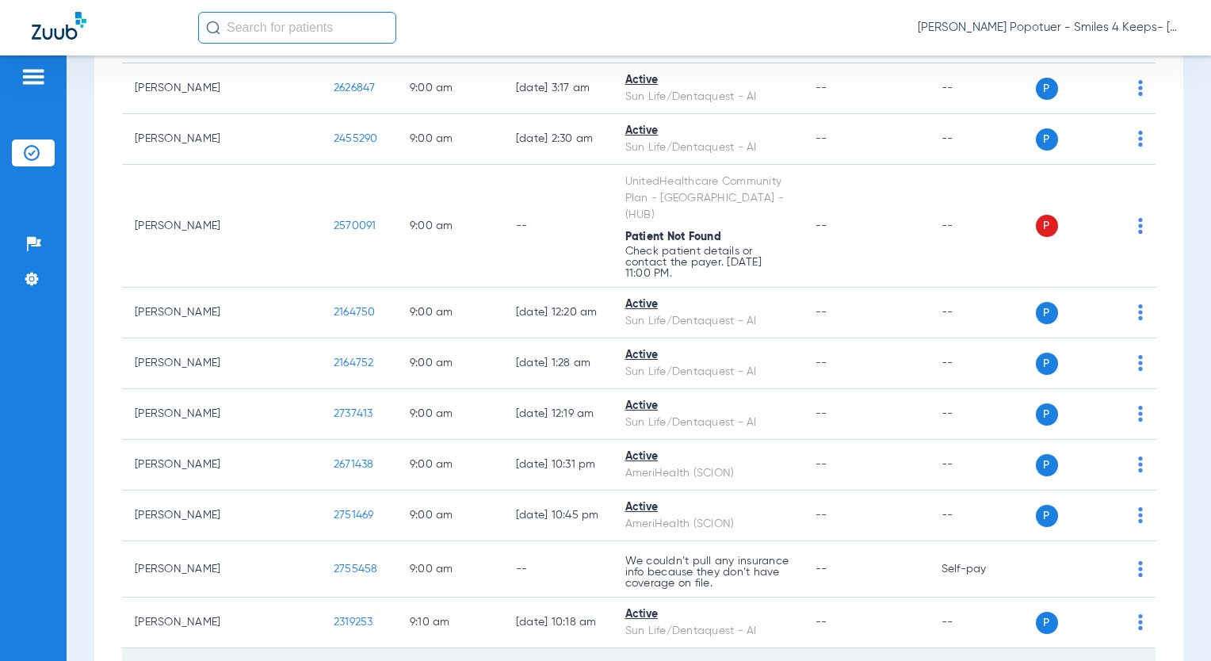
scroll to position [3298, 0]
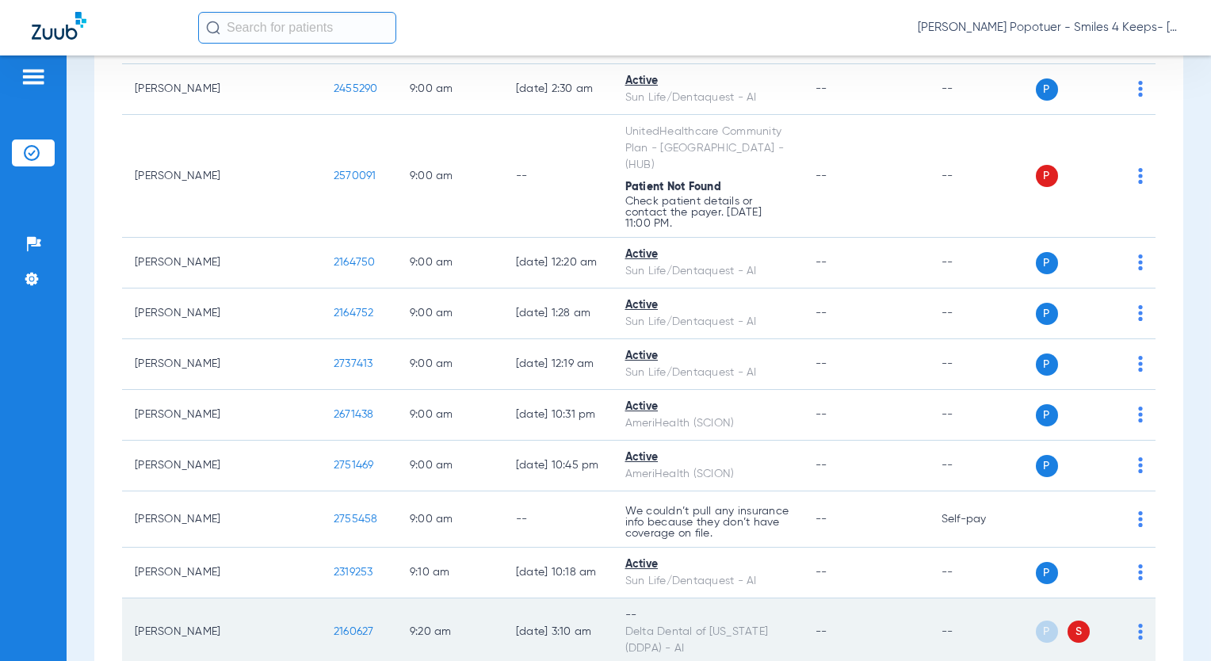
click at [1138, 623] on img at bounding box center [1140, 631] width 5 height 16
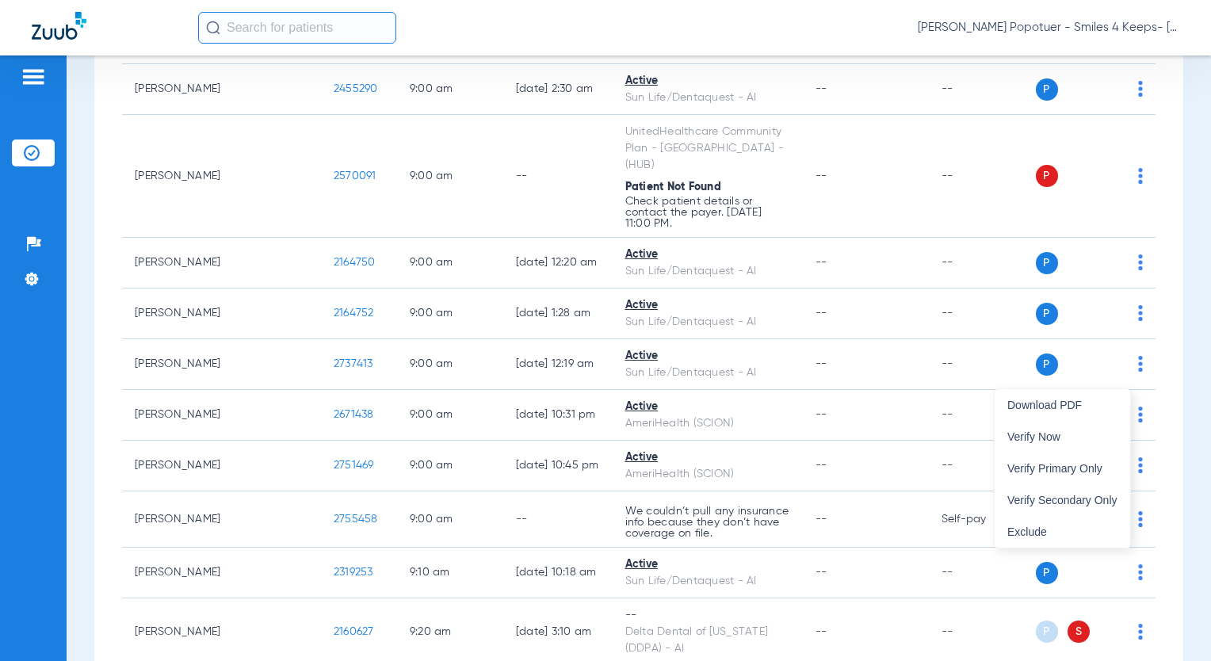
click at [1038, 437] on span "Verify Now" at bounding box center [1062, 436] width 110 height 11
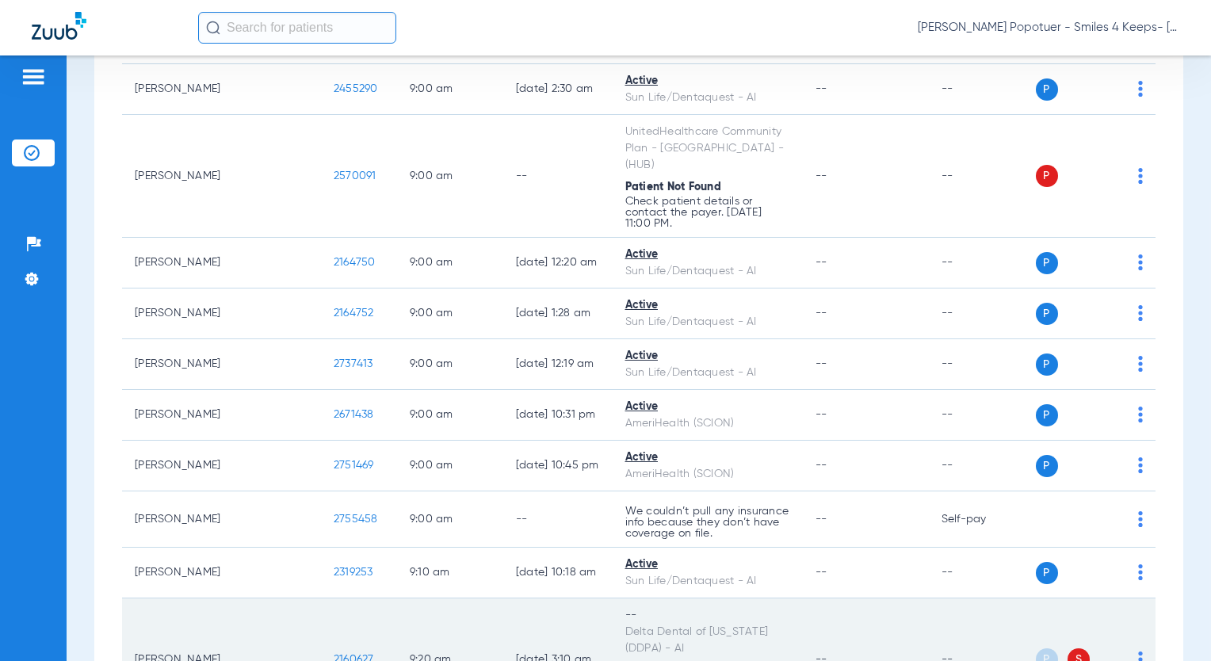
drag, startPoint x: 241, startPoint y: 405, endPoint x: 282, endPoint y: 414, distance: 42.1
click at [321, 598] on td "2160627" at bounding box center [359, 659] width 76 height 123
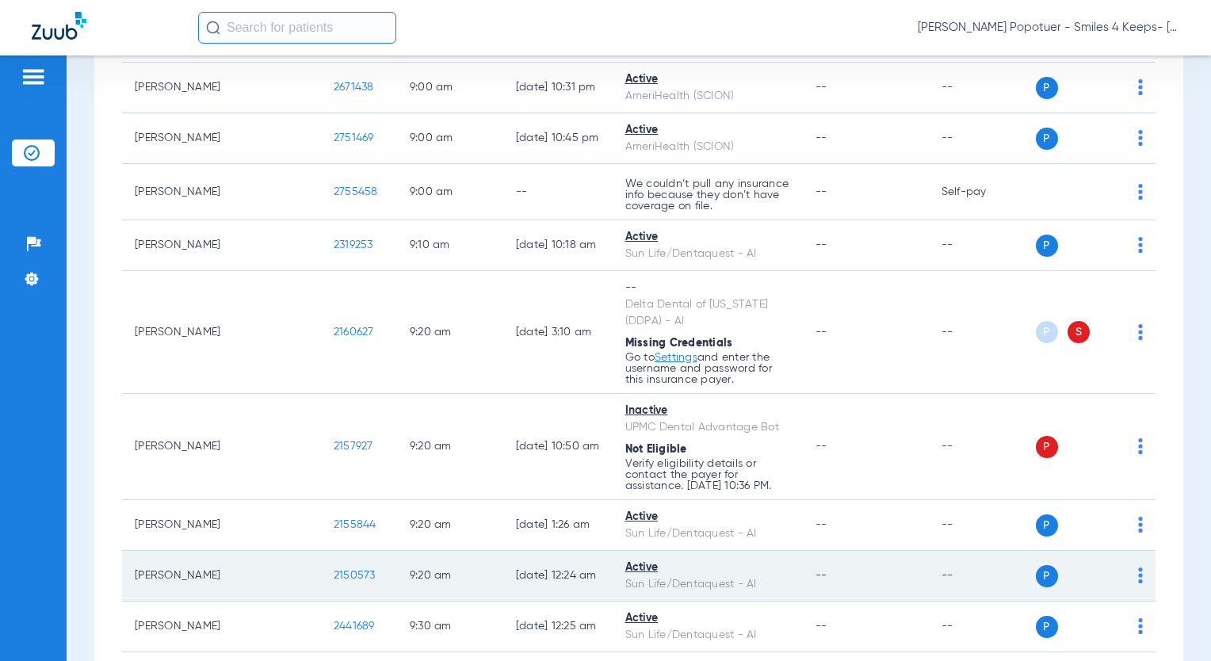
scroll to position [3615, 0]
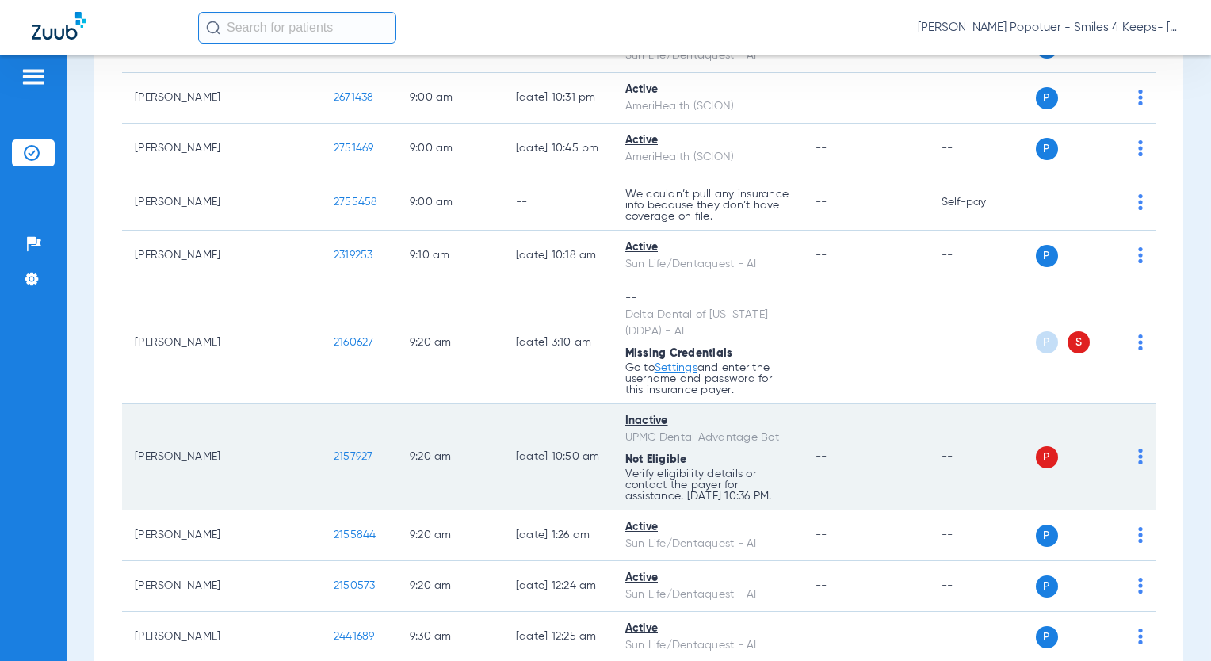
drag, startPoint x: 241, startPoint y: 189, endPoint x: 236, endPoint y: 196, distance: 9.2
click at [321, 404] on td "2157927" at bounding box center [359, 457] width 76 height 106
drag, startPoint x: 236, startPoint y: 196, endPoint x: 270, endPoint y: 196, distance: 34.1
click at [307, 404] on tr "[PERSON_NAME] 2157927 9:20 AM [DATE] 10:50 AM Inactive UPMC Dental Advantage Bo…" at bounding box center [638, 457] width 1033 height 106
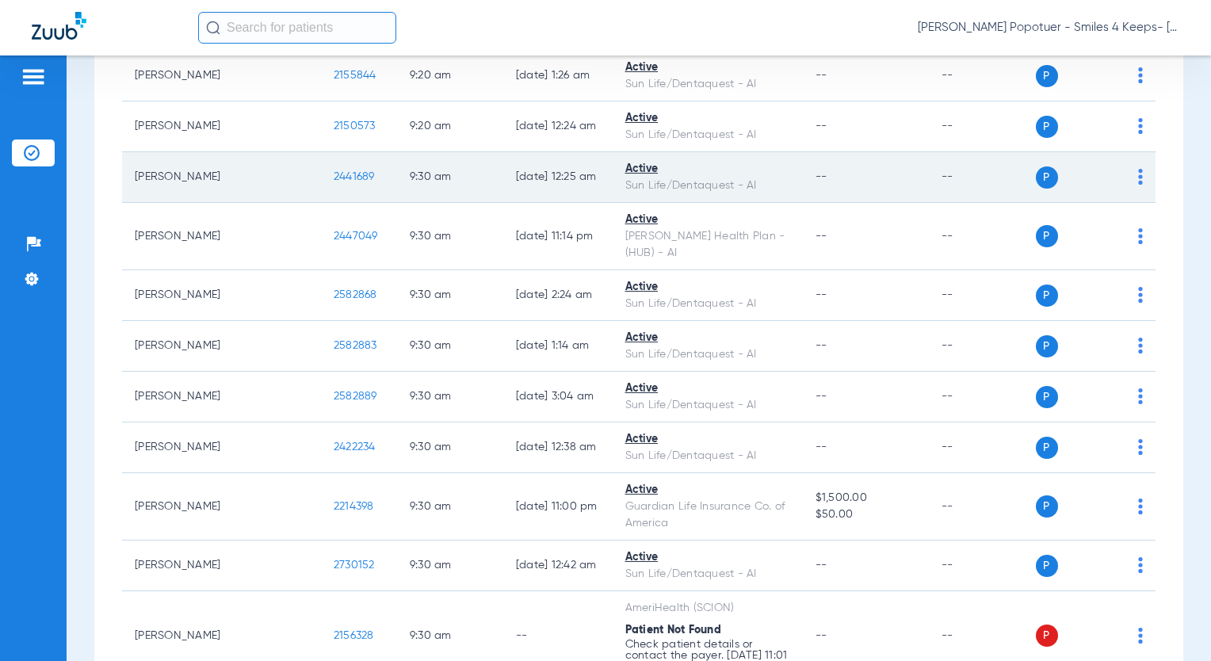
scroll to position [4090, 0]
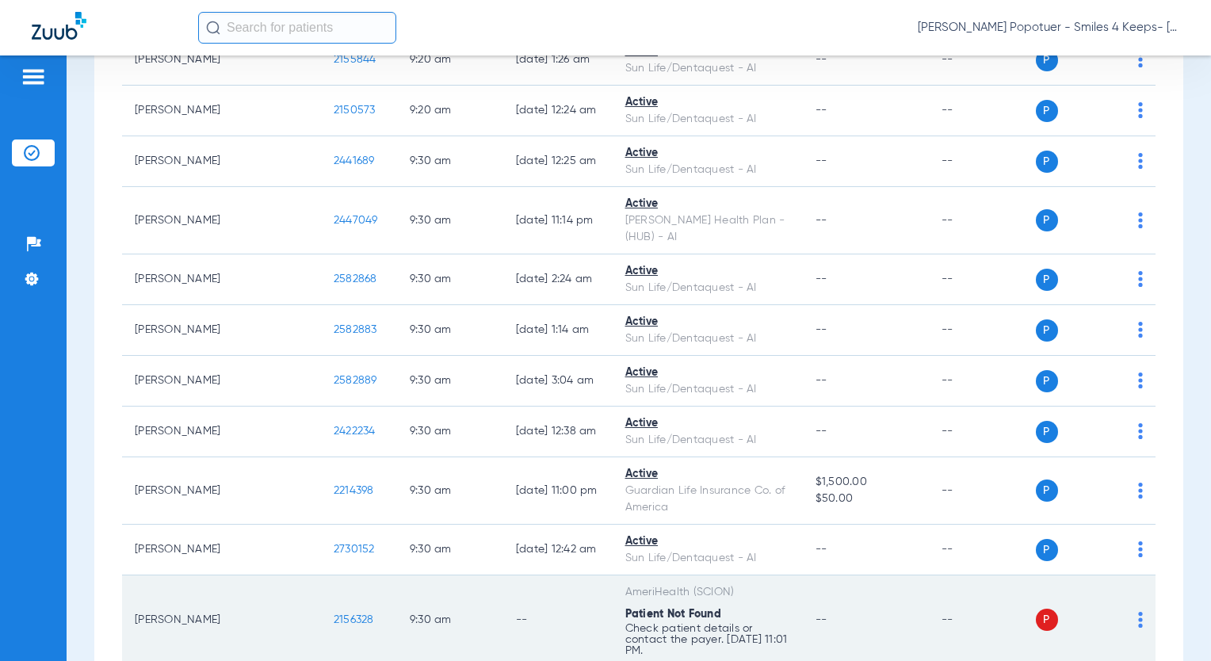
drag, startPoint x: 238, startPoint y: 347, endPoint x: 291, endPoint y: 364, distance: 54.9
click at [321, 575] on td "2156328" at bounding box center [359, 620] width 76 height 90
drag, startPoint x: 273, startPoint y: 352, endPoint x: 271, endPoint y: 344, distance: 8.1
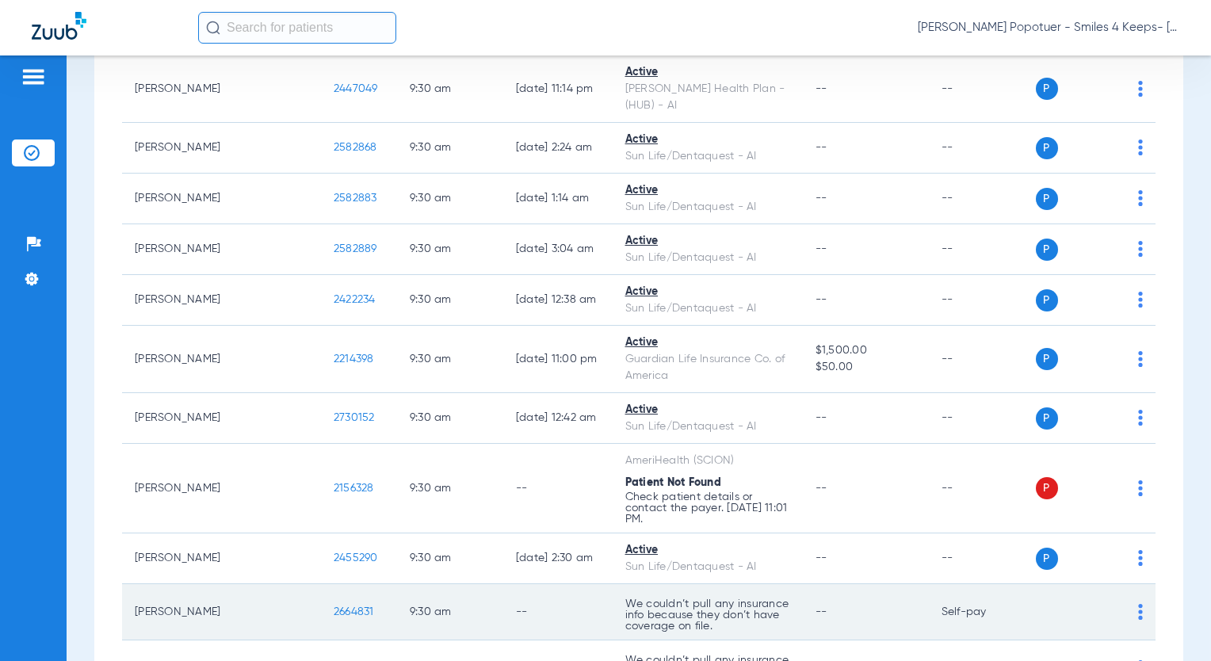
scroll to position [4249, 0]
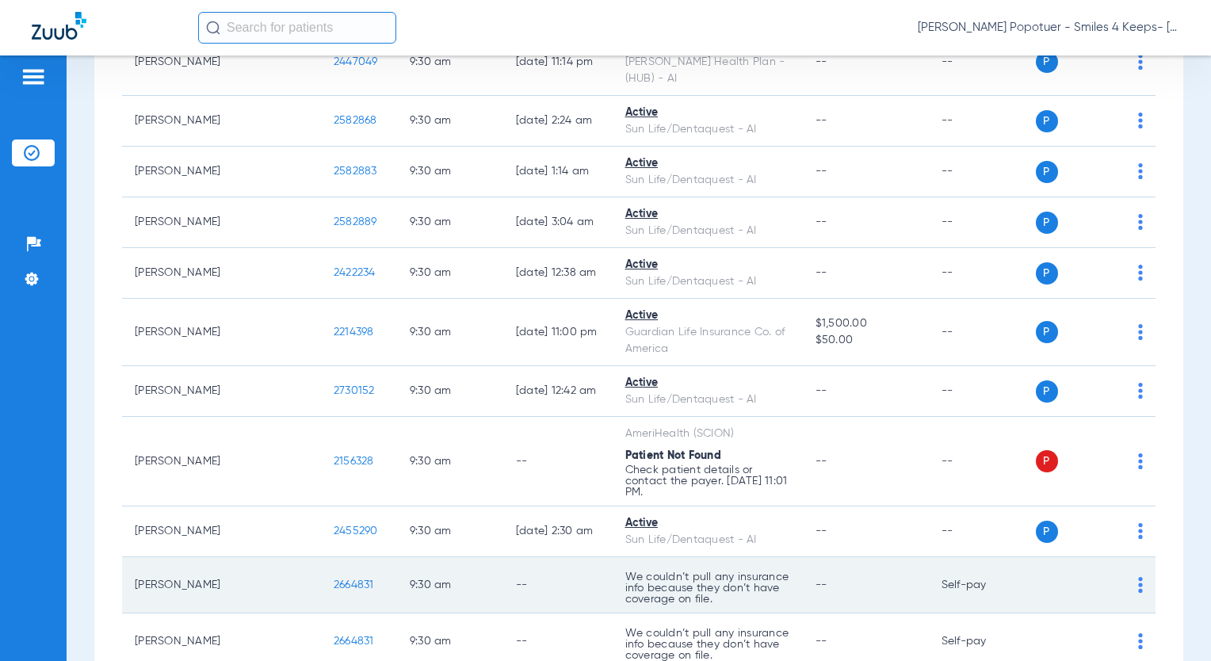
click at [321, 557] on td "2664831" at bounding box center [359, 585] width 76 height 56
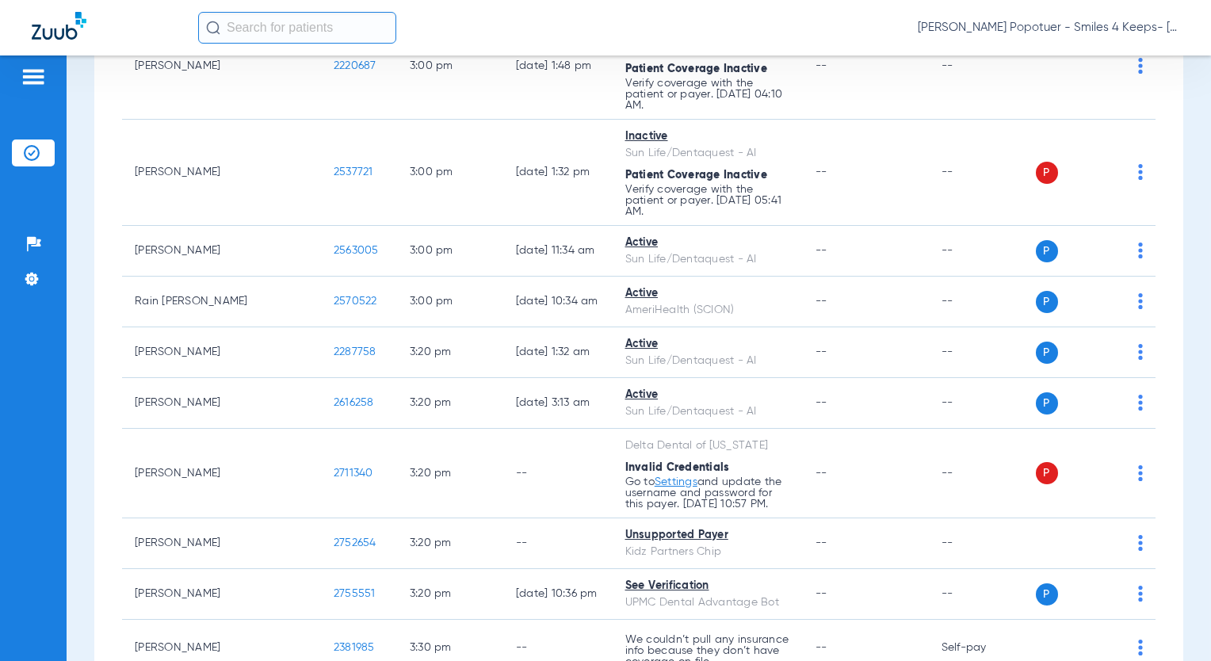
scroll to position [14329, 0]
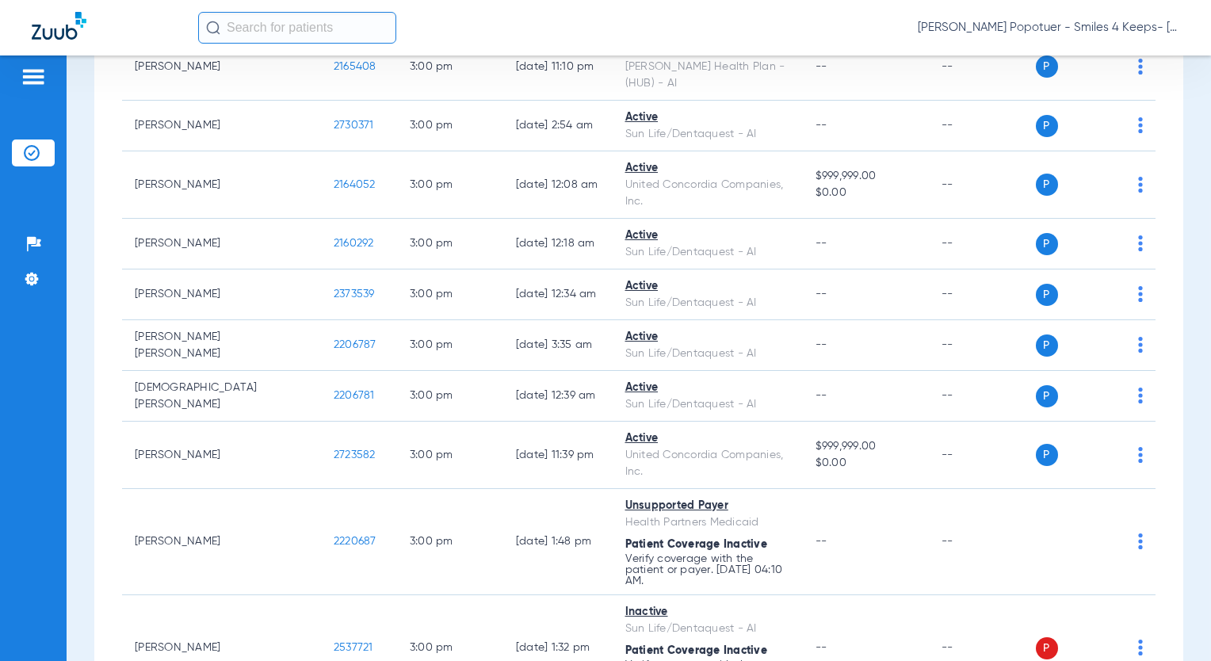
click at [1062, 21] on span "[PERSON_NAME] Popotuer - Smiles 4 Keeps- [GEOGRAPHIC_DATA] | Abra Dental" at bounding box center [1047, 28] width 261 height 16
click at [1111, 58] on span "Account Selection" at bounding box center [1119, 56] width 89 height 11
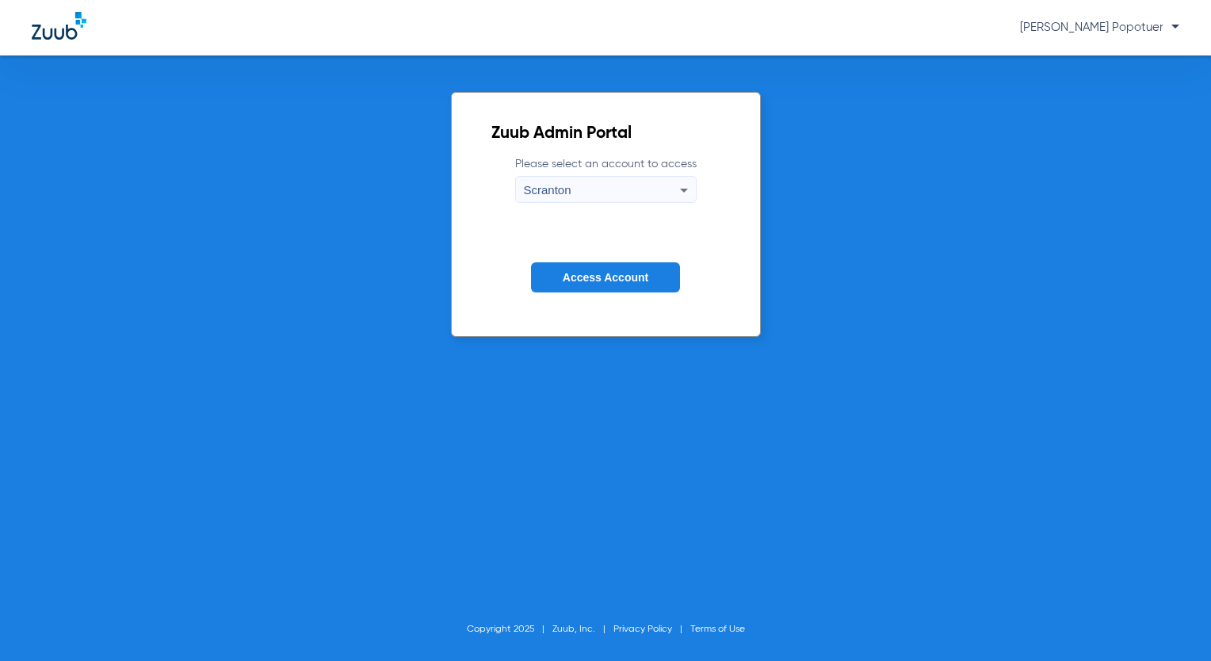
click at [567, 273] on span "Access Account" at bounding box center [605, 277] width 86 height 13
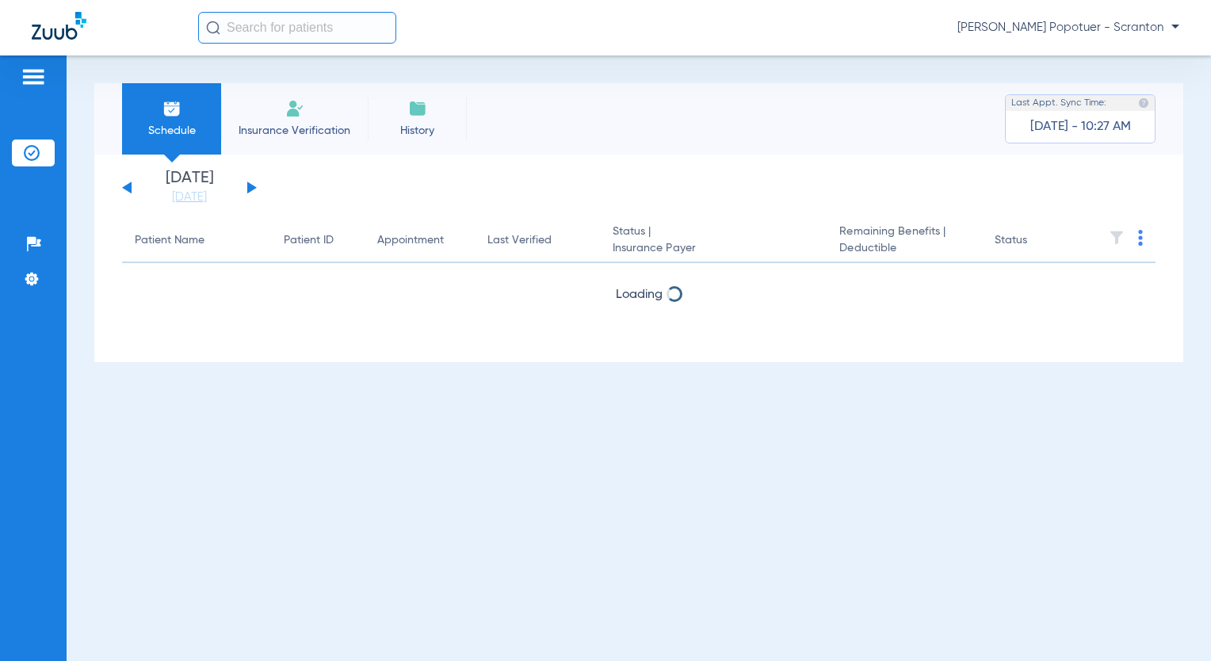
click at [1119, 26] on span "[PERSON_NAME] Popotuer - Scranton" at bounding box center [1068, 28] width 222 height 16
click at [1102, 58] on span "Account Selection" at bounding box center [1119, 56] width 89 height 11
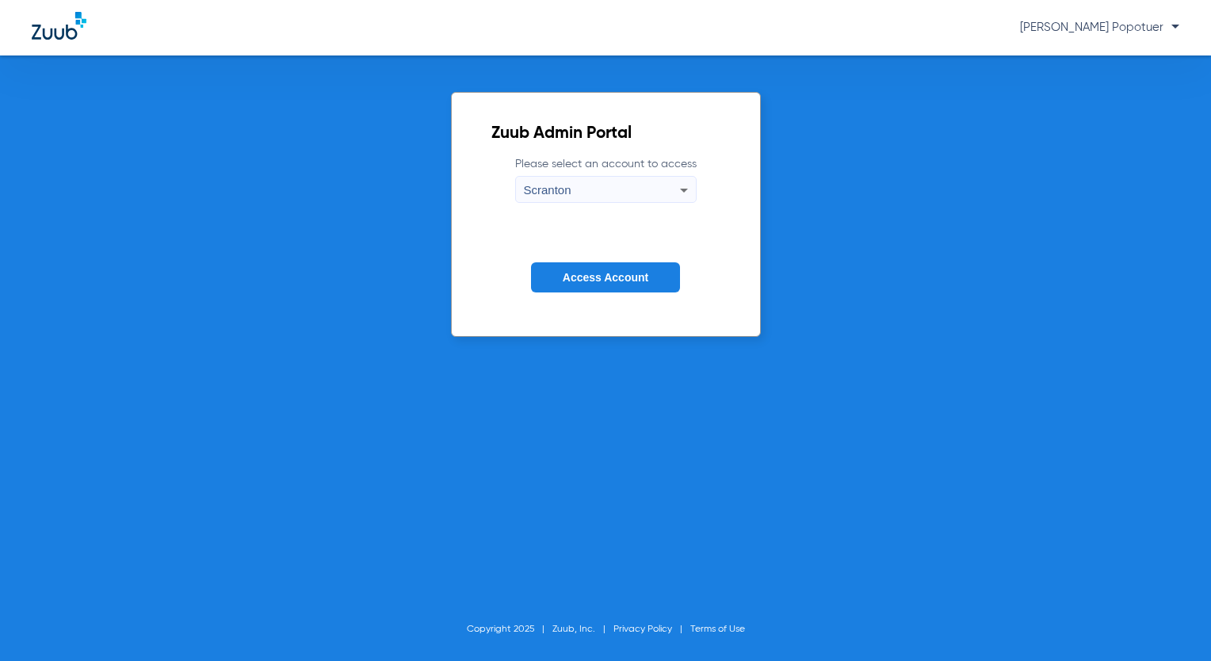
click at [636, 194] on div "Scranton" at bounding box center [602, 190] width 156 height 27
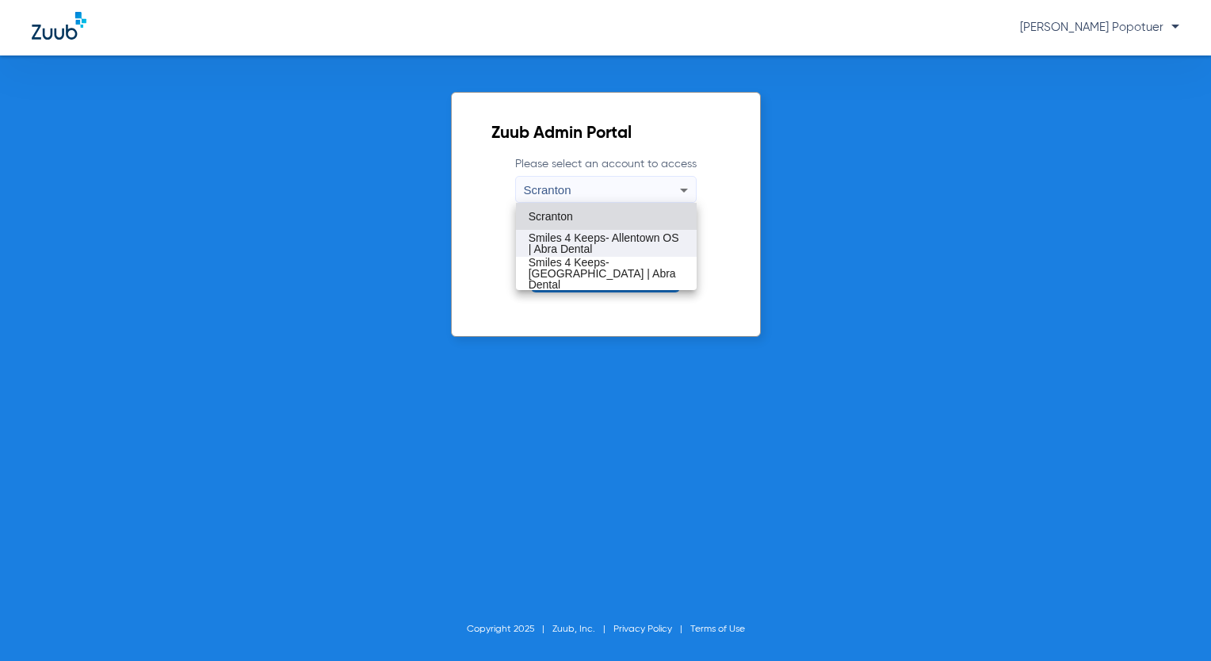
click at [672, 239] on span "Smiles 4 Keeps- Allentown OS | Abra Dental" at bounding box center [605, 243] width 155 height 22
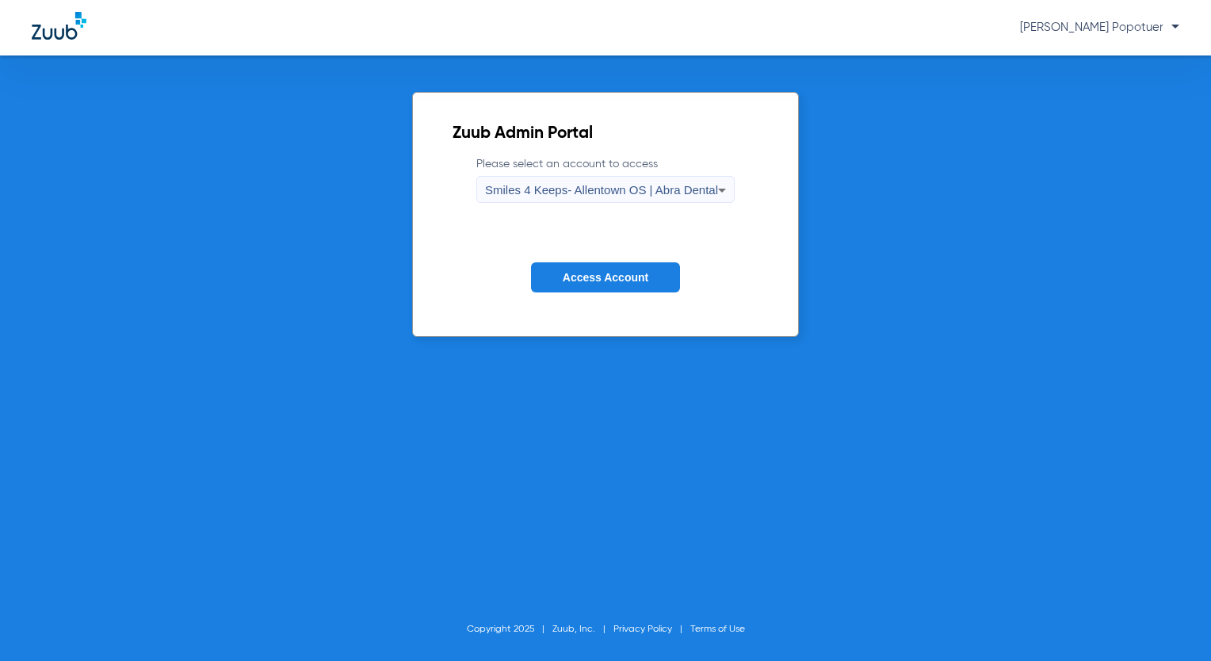
click at [646, 280] on span "Access Account" at bounding box center [605, 277] width 86 height 13
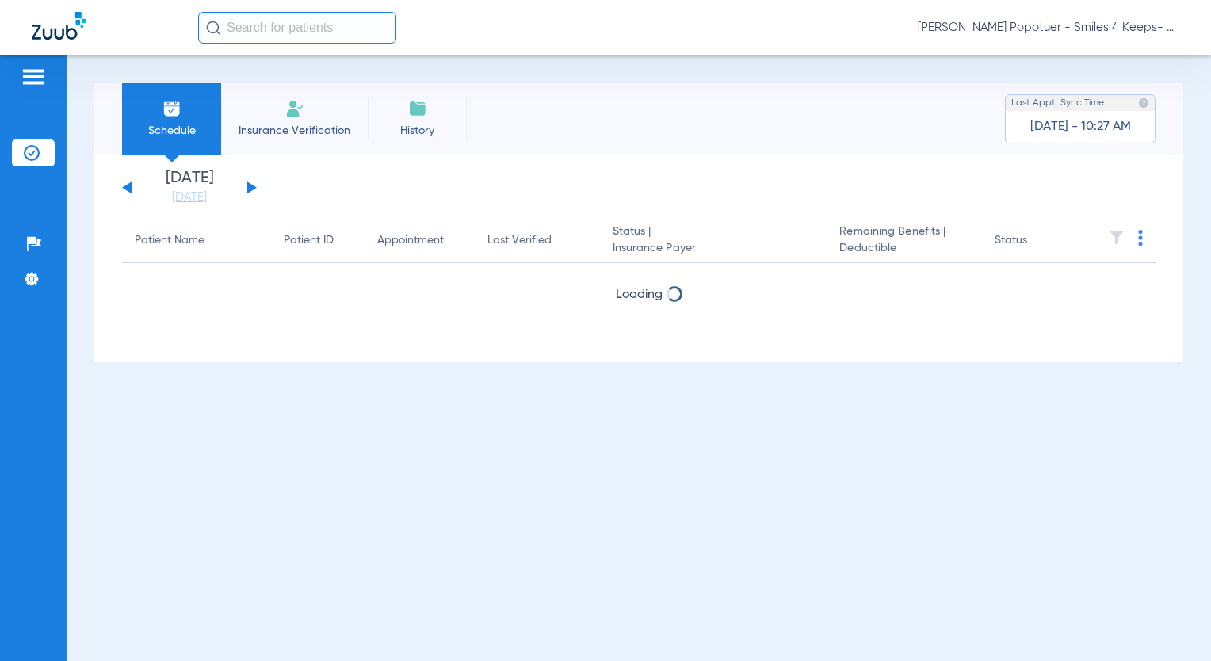
click at [250, 185] on button at bounding box center [252, 187] width 10 height 12
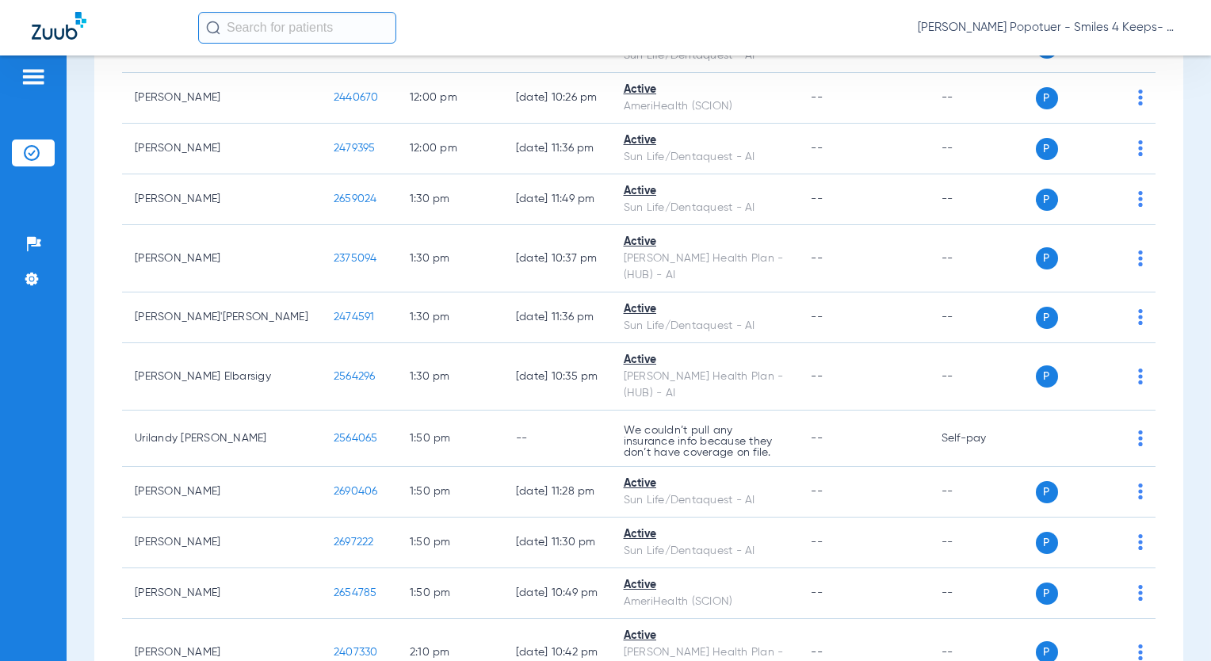
scroll to position [475, 0]
